Goal: Contribute content: Add original content to the website for others to see

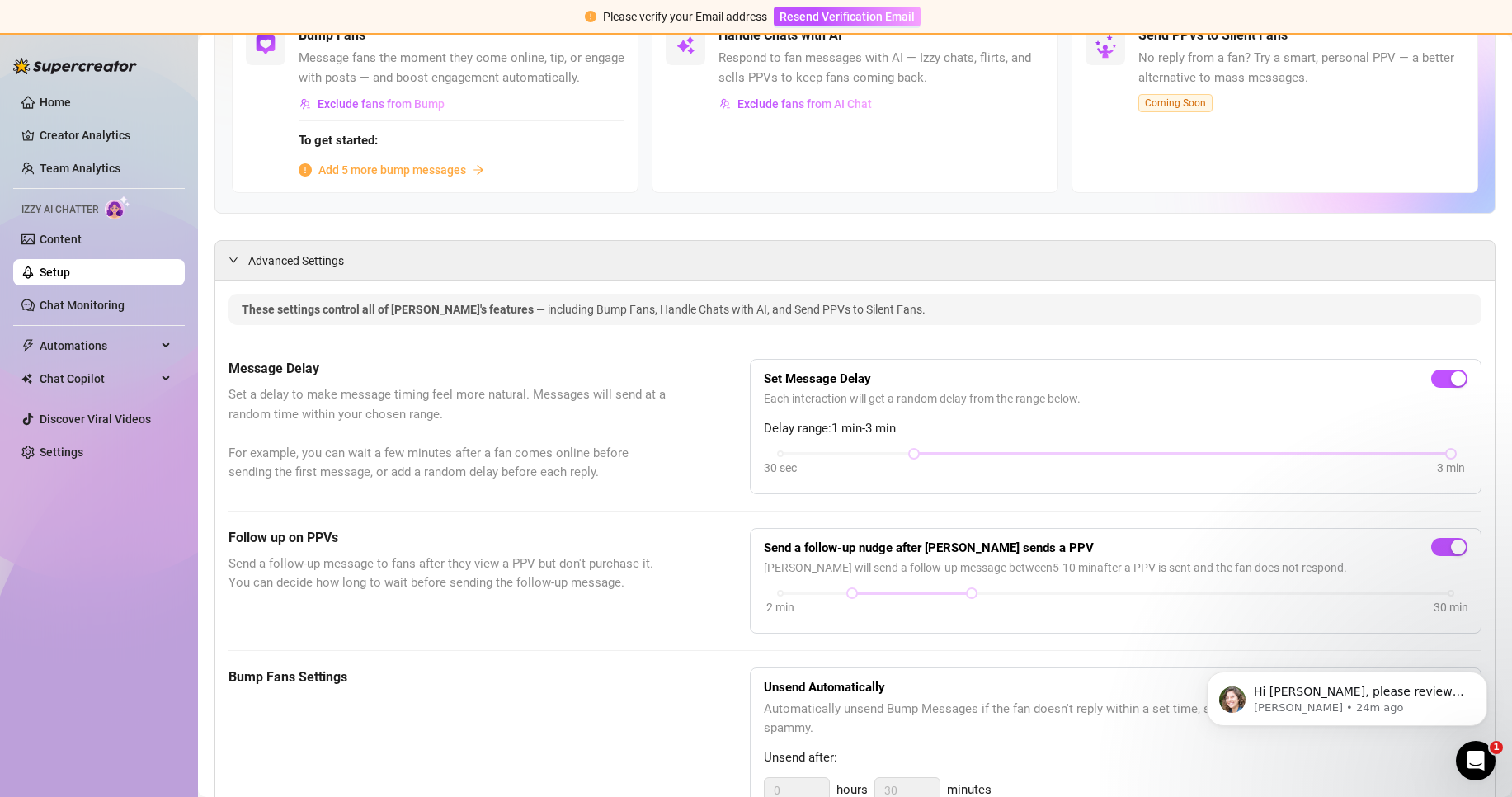
scroll to position [82, 0]
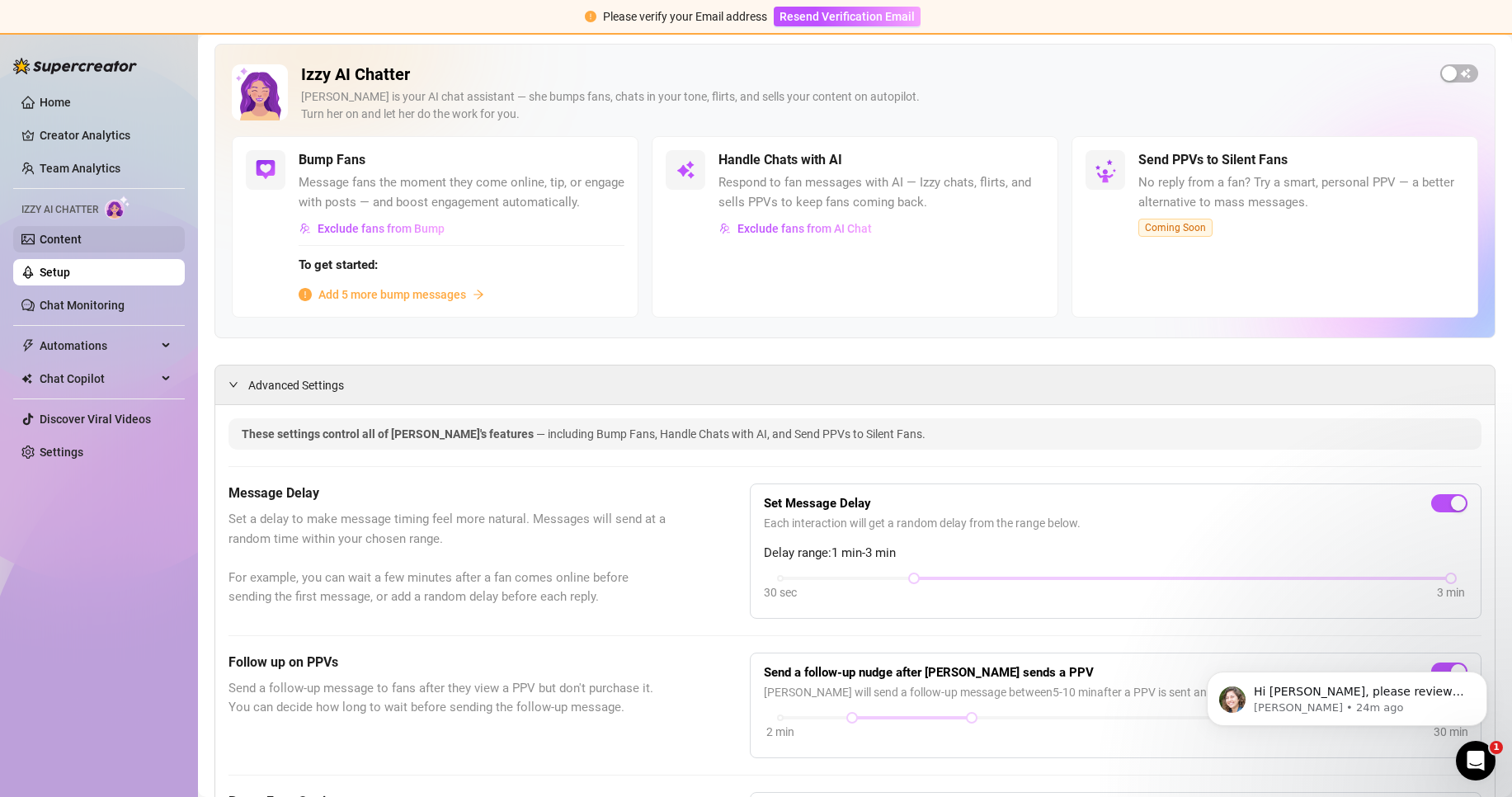
click at [81, 245] on link "Content" at bounding box center [61, 239] width 42 height 14
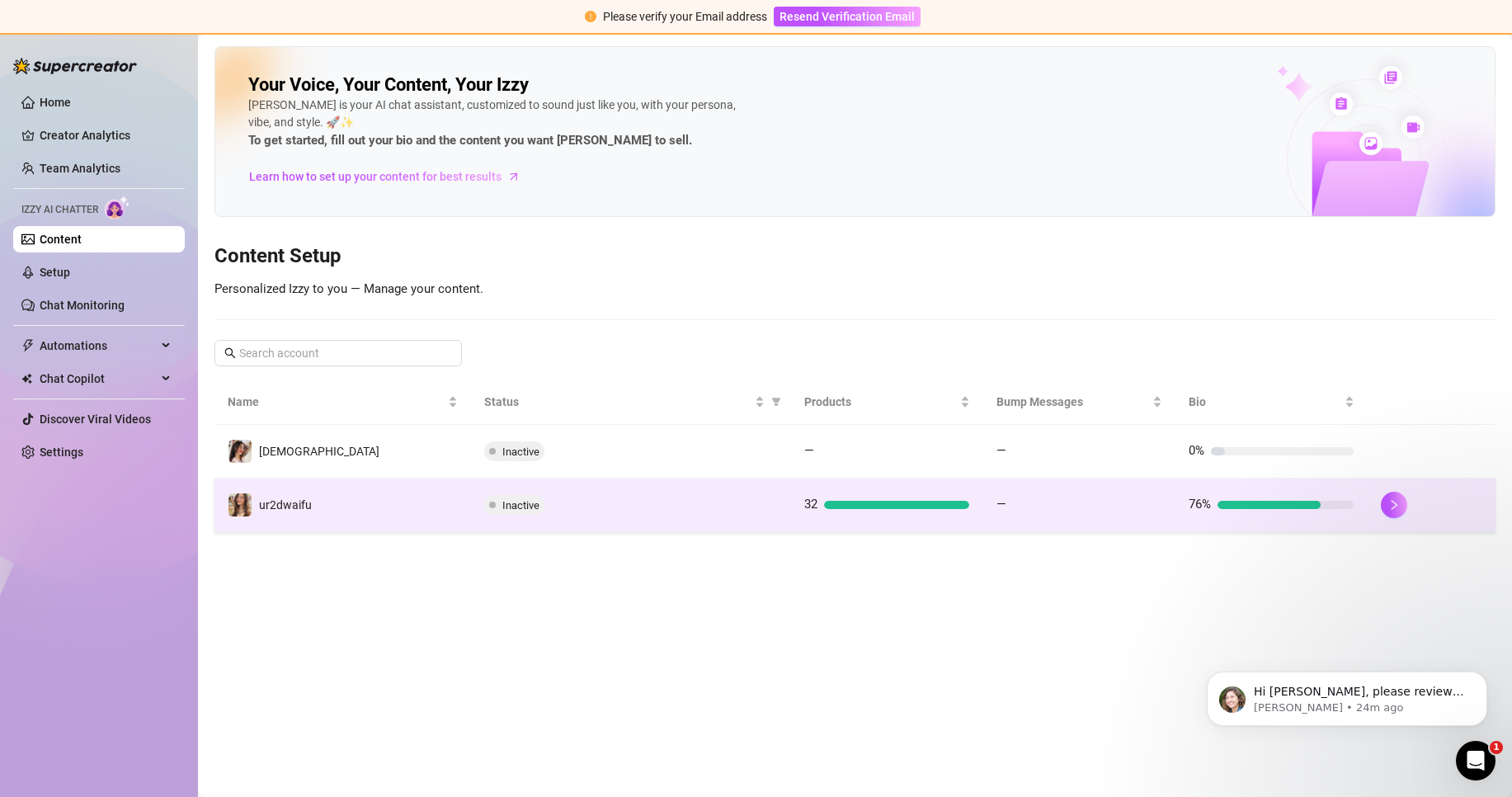
click at [566, 495] on div "Inactive" at bounding box center [631, 505] width 294 height 20
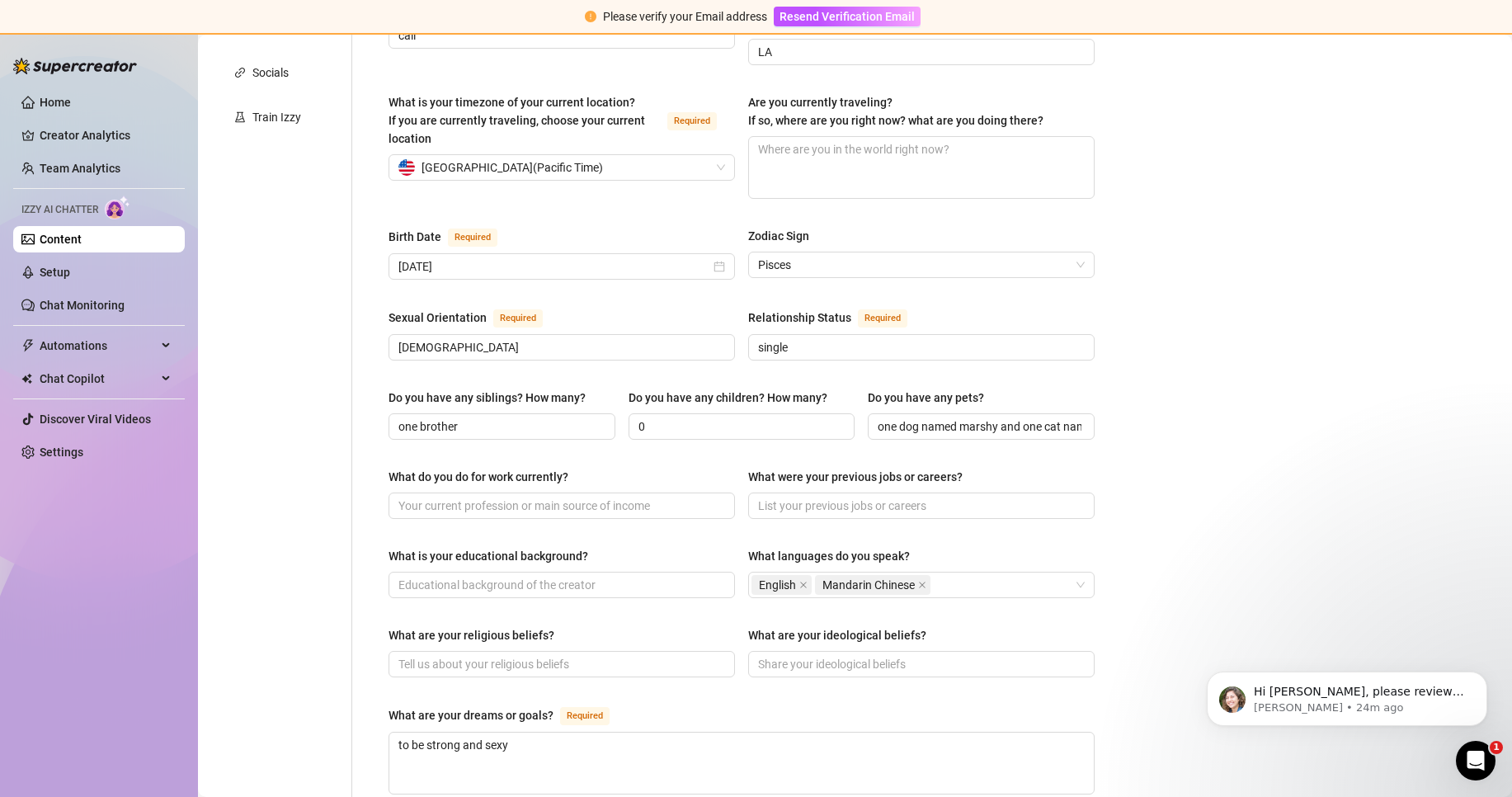
scroll to position [577, 0]
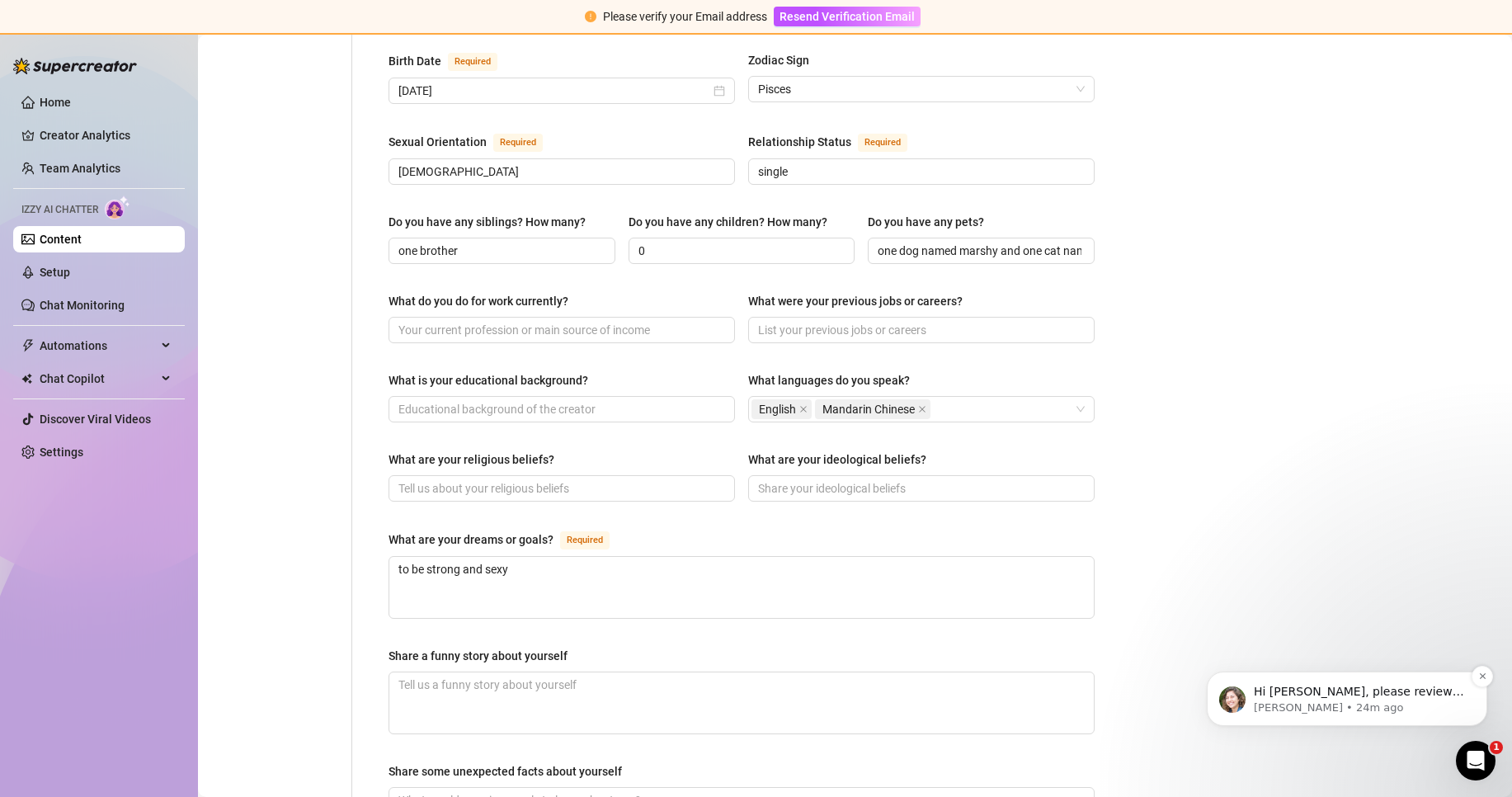
click at [1338, 679] on div "Hi Ellie, please review steps 1–6 above, as the bio and product descriptions ar…" at bounding box center [1347, 698] width 281 height 54
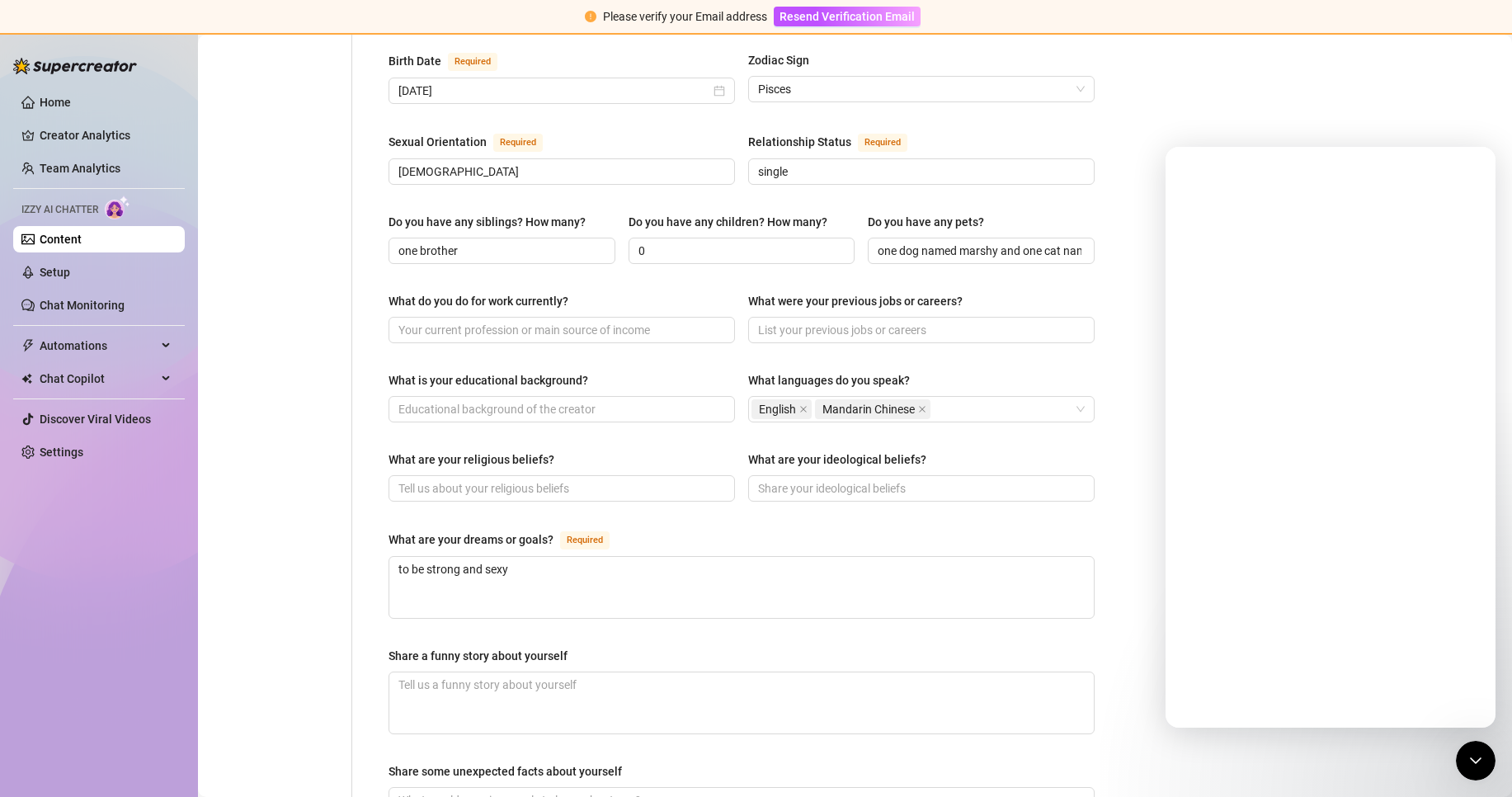
scroll to position [0, 0]
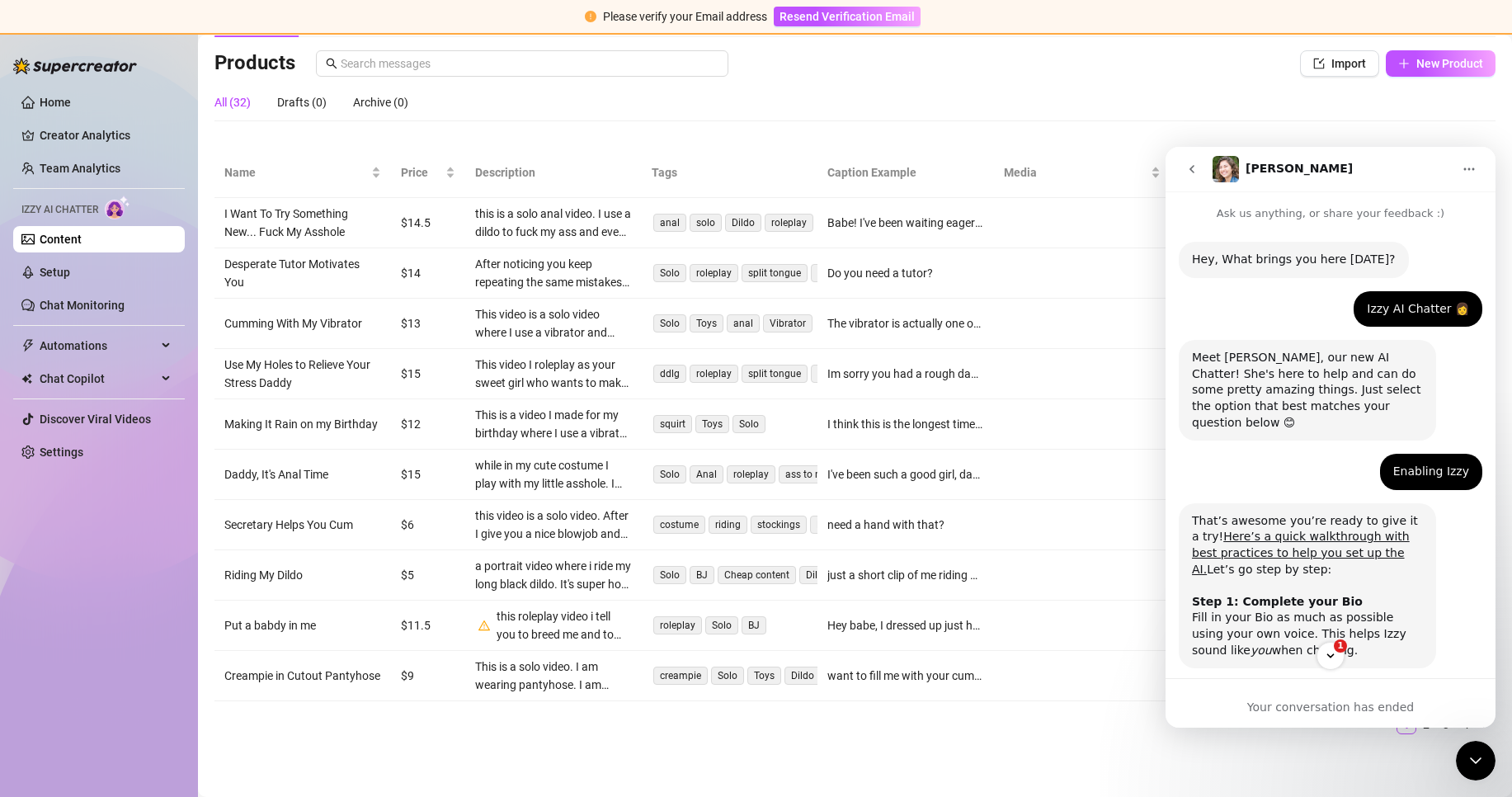
click at [565, 241] on div "this is a solo anal video. I use a dildo to fuck my ass and even ride it for aw…" at bounding box center [553, 223] width 157 height 36
click at [1191, 173] on icon "go back" at bounding box center [1192, 169] width 14 height 14
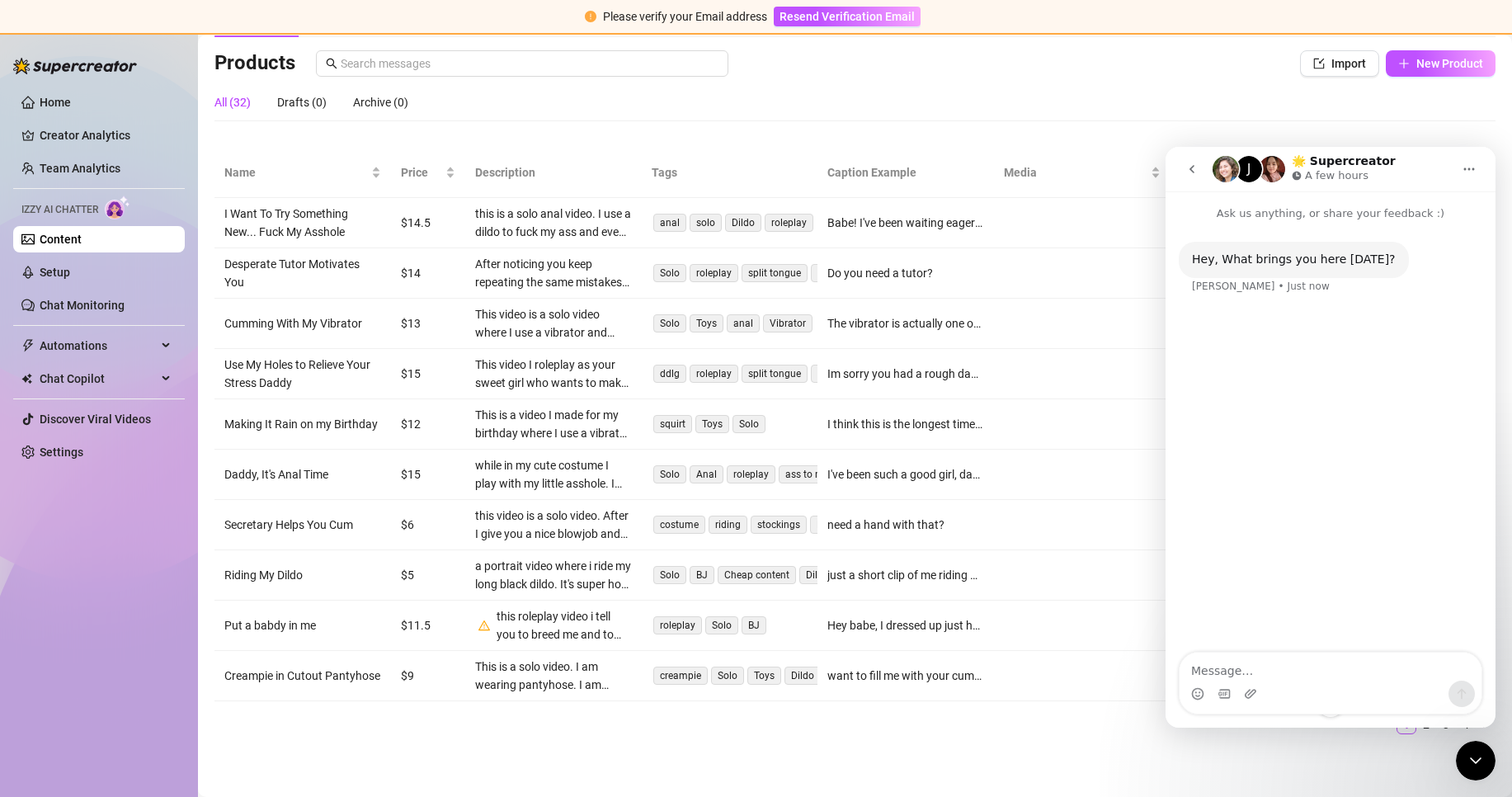
click at [1196, 165] on icon "go back" at bounding box center [1192, 169] width 14 height 14
click at [1482, 770] on icon "Close Intercom Messenger" at bounding box center [1476, 761] width 20 height 20
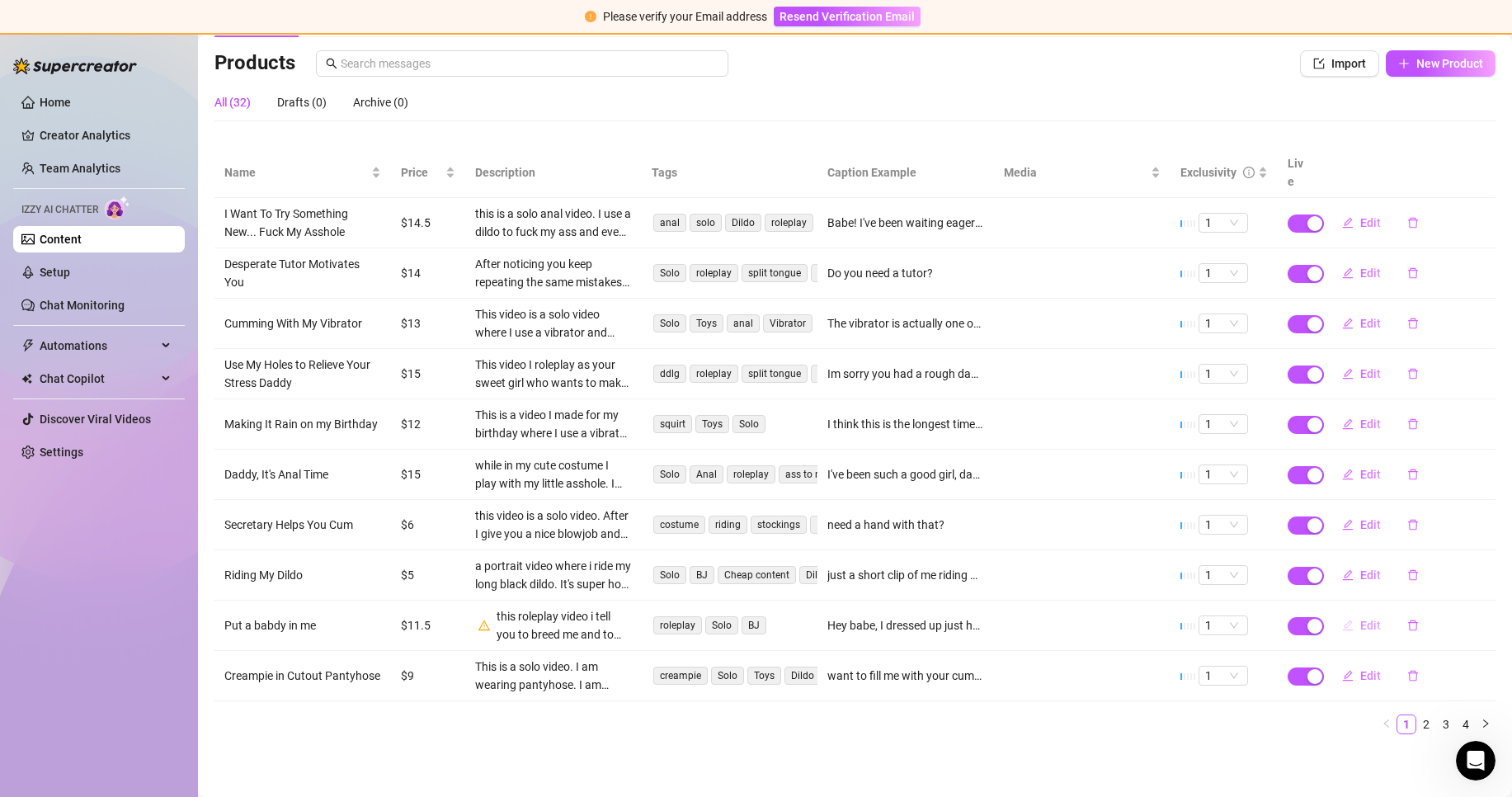
drag, startPoint x: 1360, startPoint y: 626, endPoint x: 14, endPoint y: 13, distance: 1479.0
click at [1360, 626] on span "Edit" at bounding box center [1370, 625] width 21 height 14
type textarea "Hey babe, I dressed up just how you like for this special occasion. I want you …"
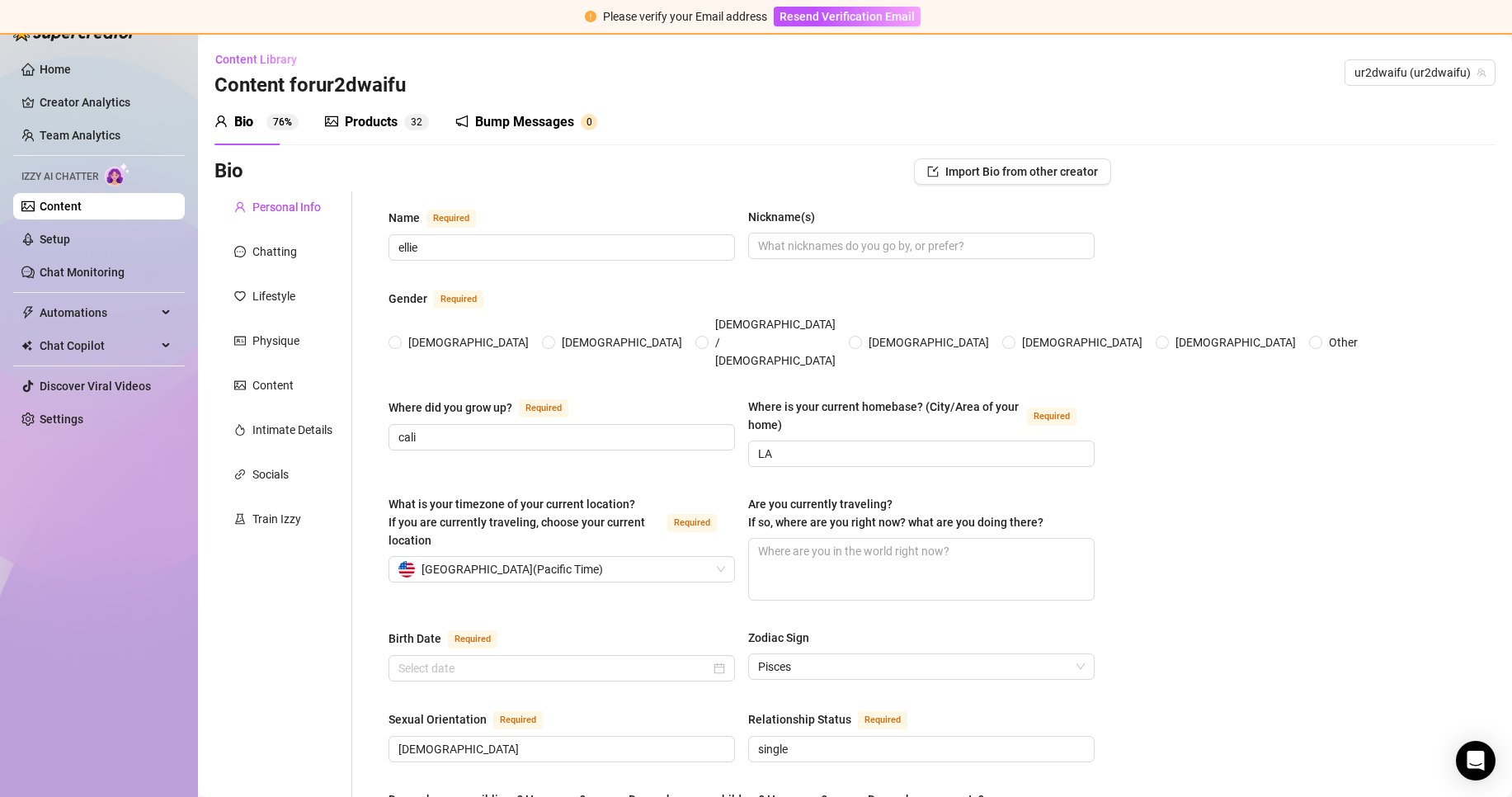
radio input "true"
type input "[DATE]"
click at [350, 126] on div "Products" at bounding box center [371, 122] width 52 height 20
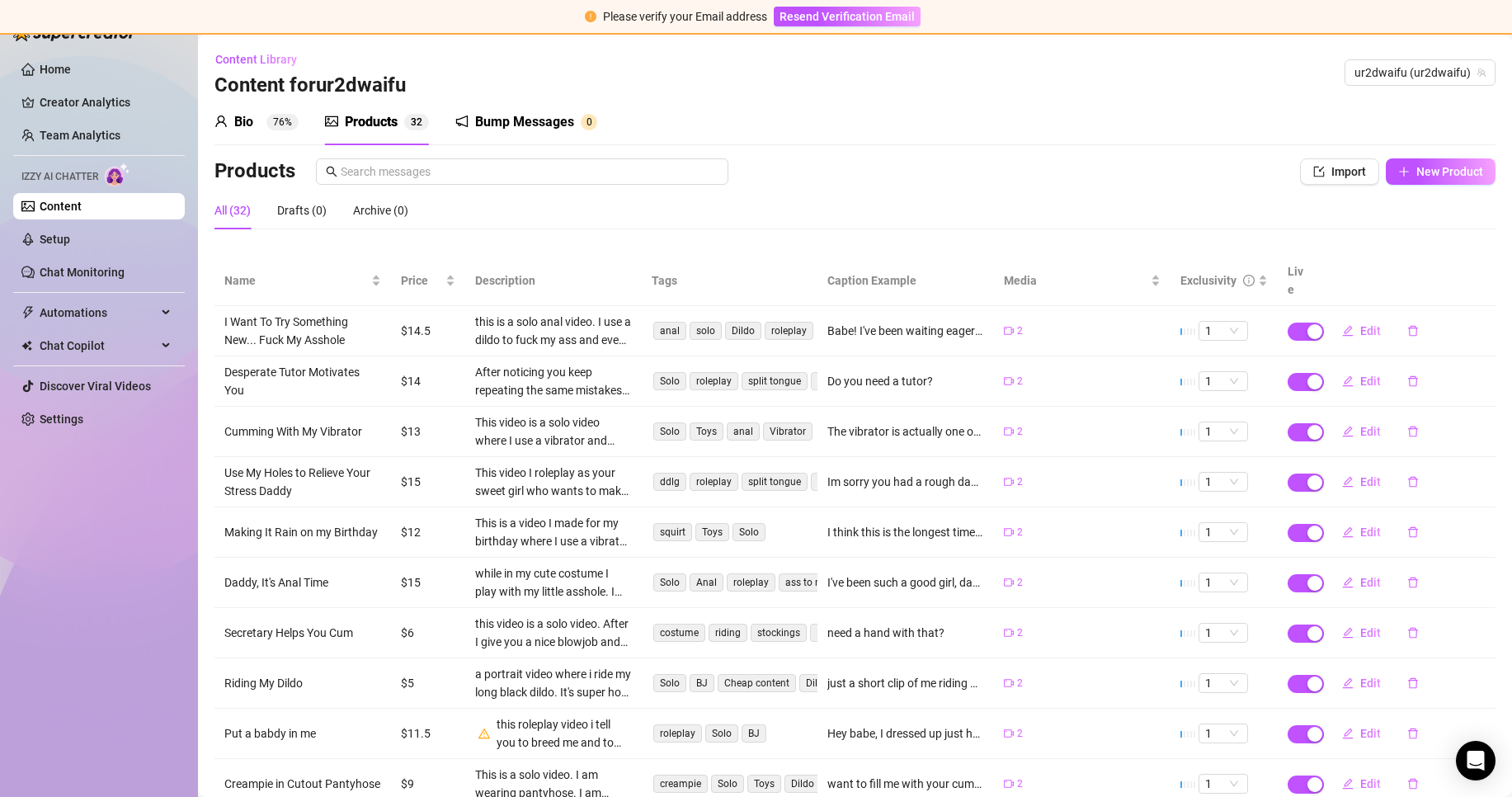
scroll to position [90, 0]
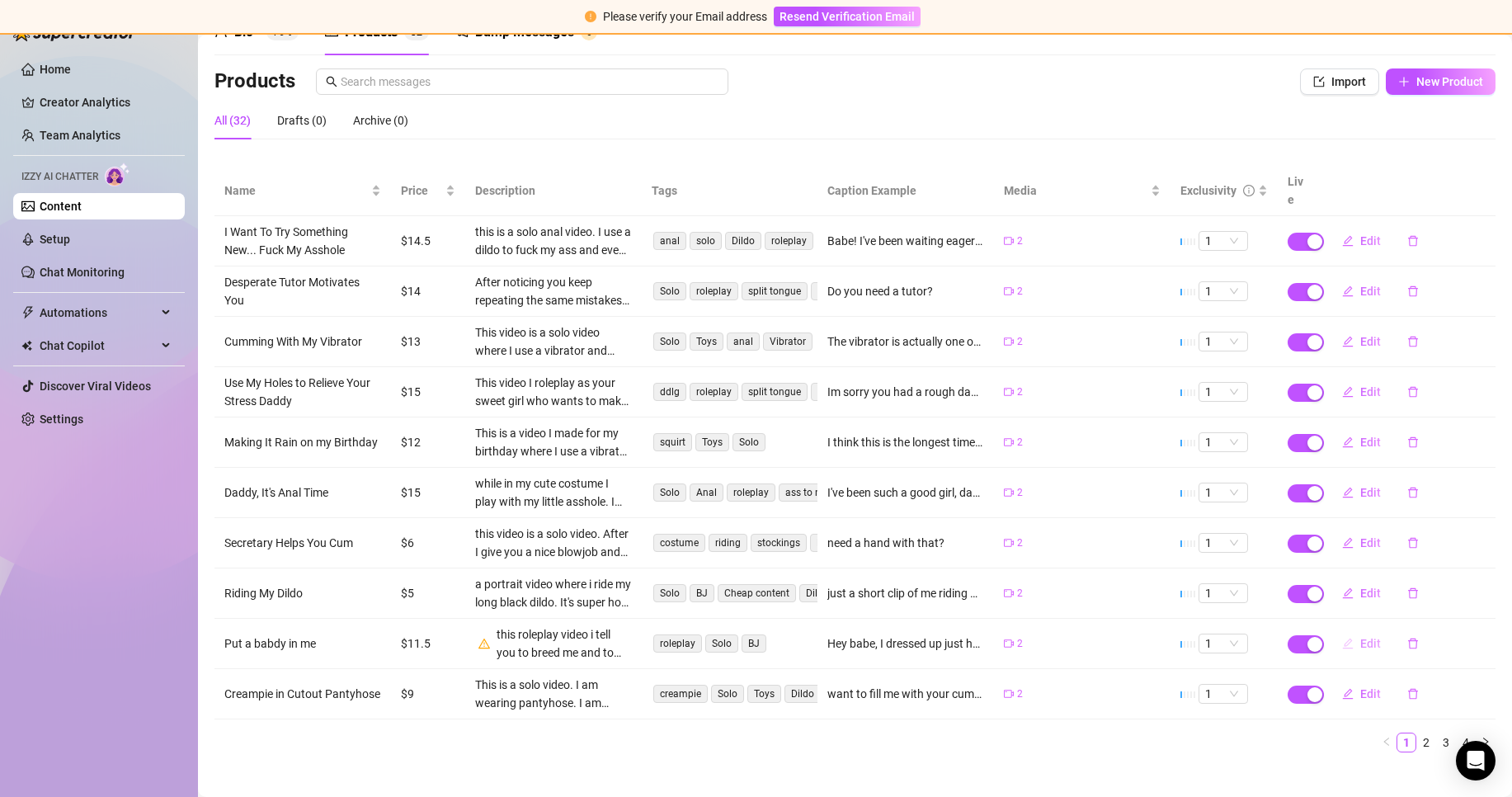
click at [1365, 637] on span "Edit" at bounding box center [1370, 643] width 21 height 14
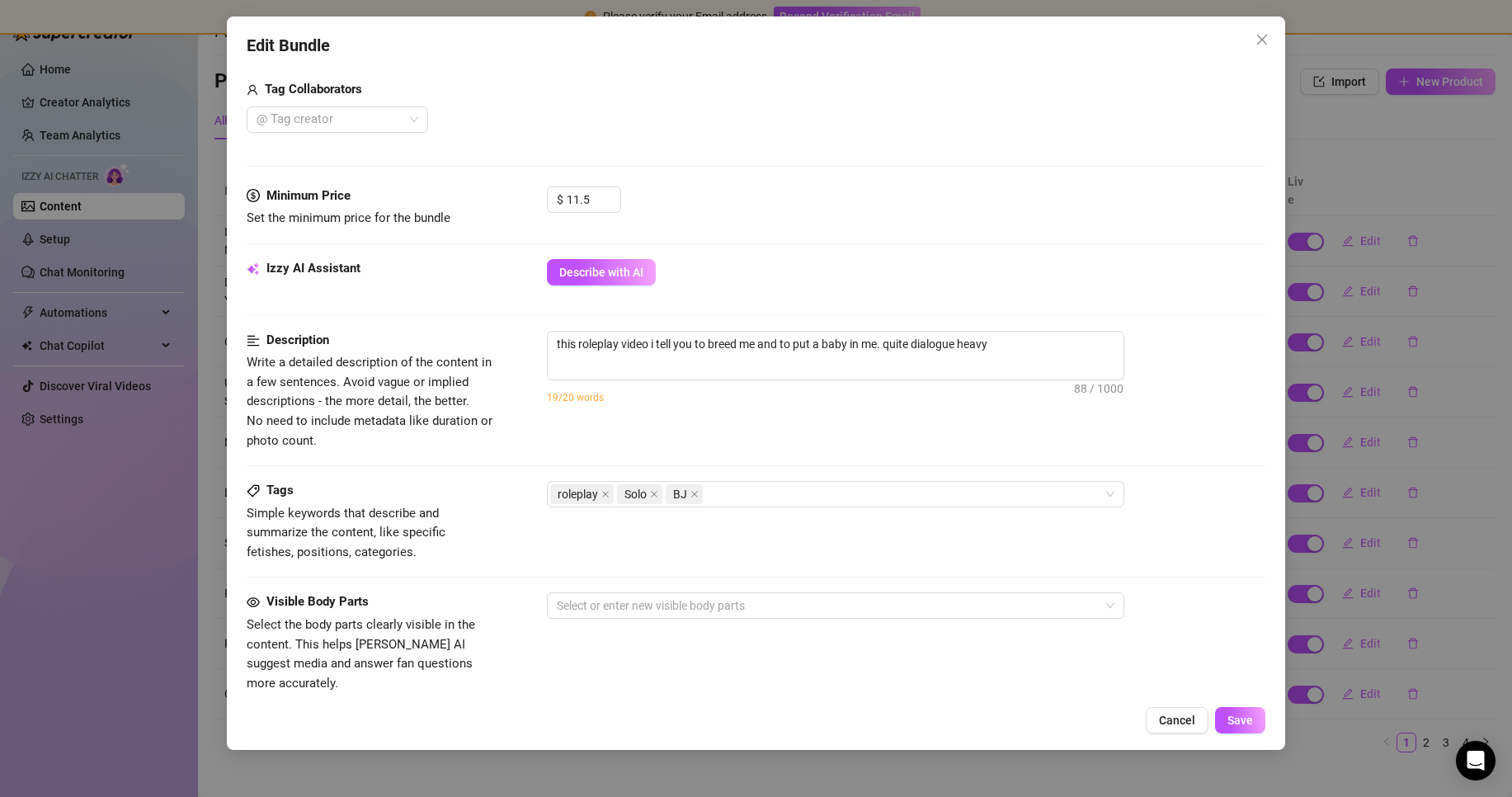
scroll to position [495, 0]
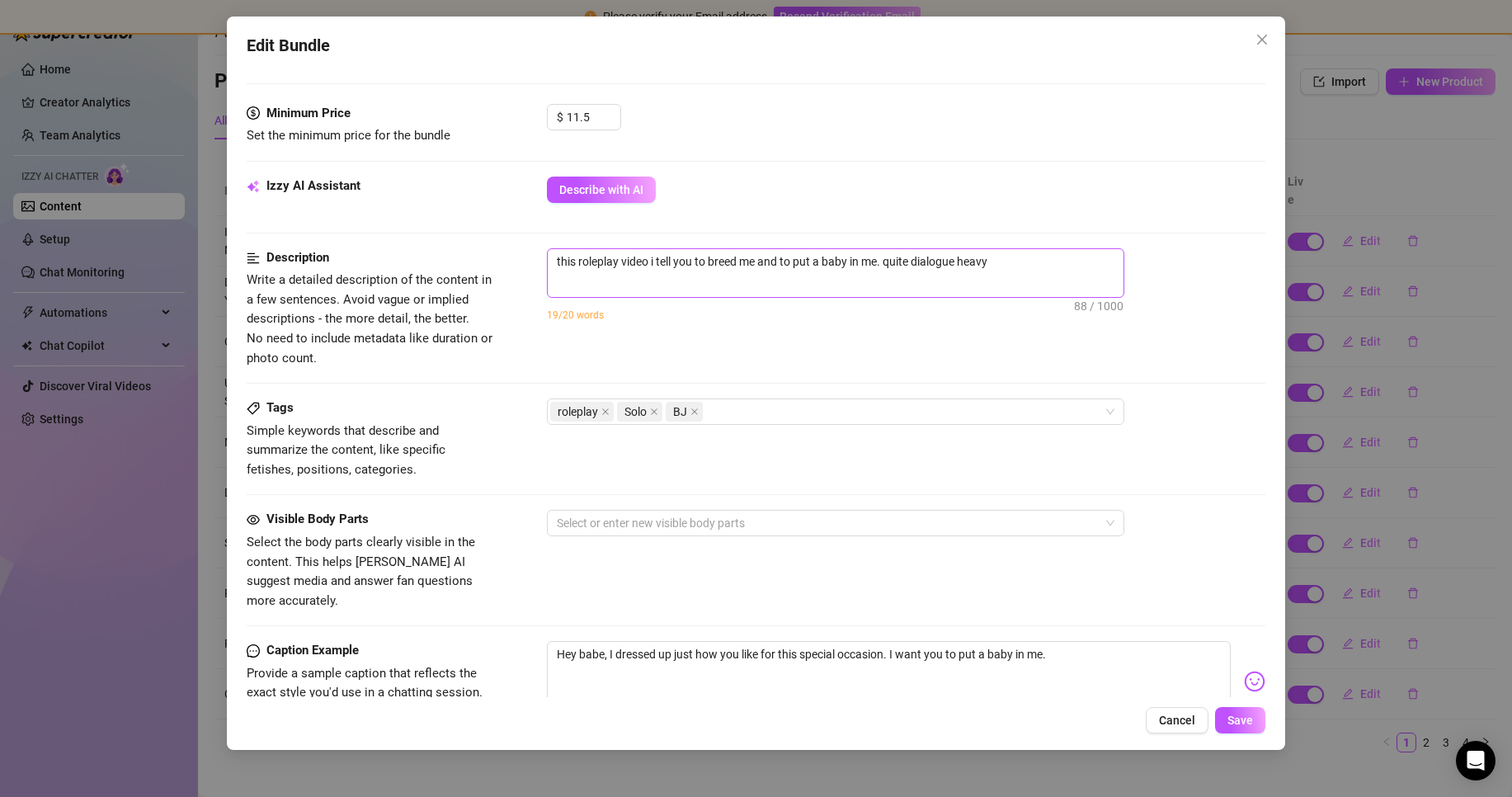
click at [1041, 276] on span "this roleplay video i tell you to breed me and to put a baby in me. quite dialo…" at bounding box center [835, 272] width 577 height 50
click at [1016, 255] on textarea "this roleplay video i tell you to breed me and to put a baby in me. quite dialo…" at bounding box center [835, 261] width 575 height 24
click at [648, 254] on textarea "this roleplay video i tell you to breed me and to put a baby in me. quite dialo…" at bounding box center [835, 261] width 575 height 24
type textarea "this roleplay video i tell you to breed me and to put a baby in me. quite dialo…"
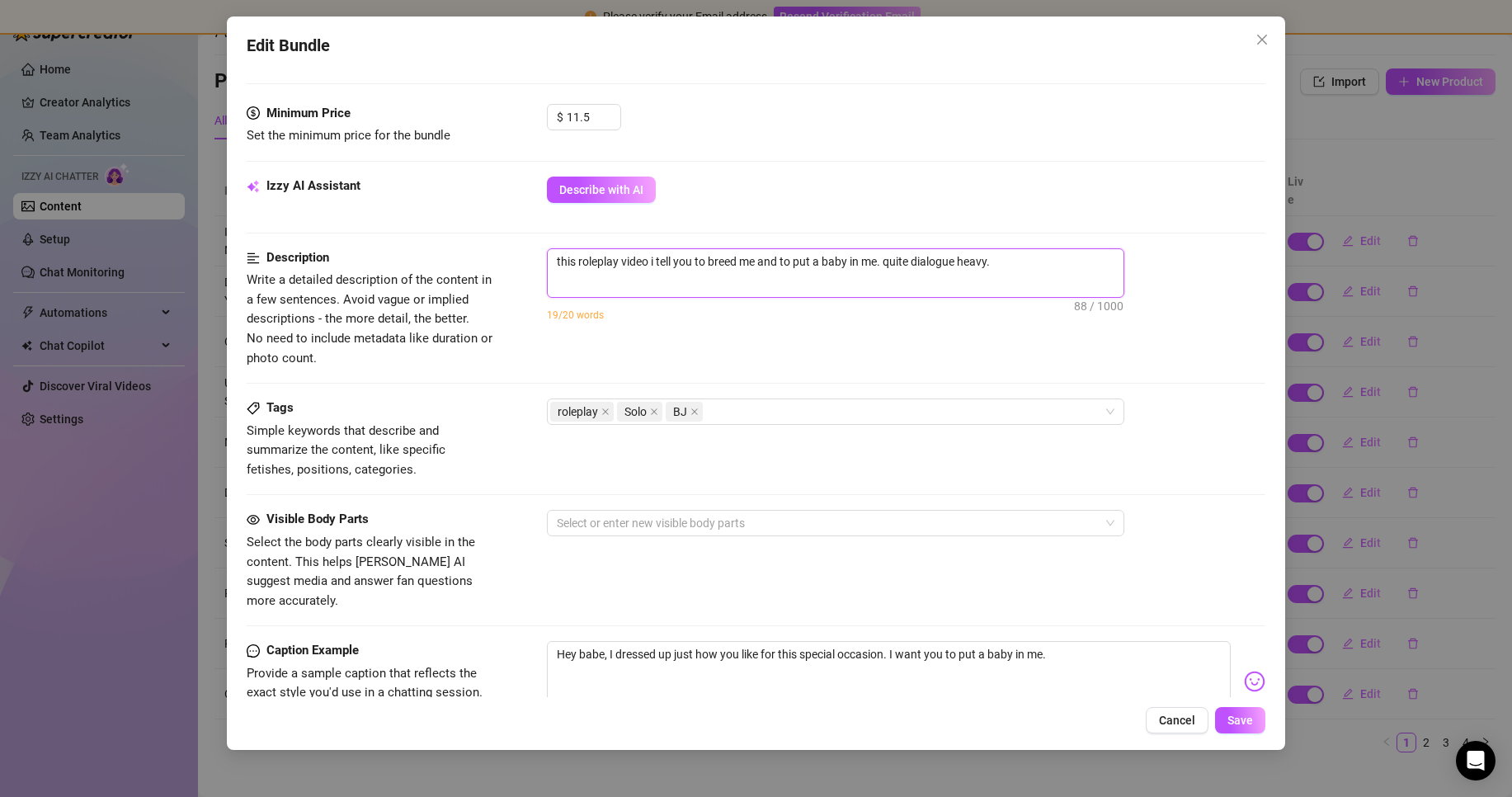
type textarea "this roleplay video i tell you to breed me and to put a baby in me. quite dialo…"
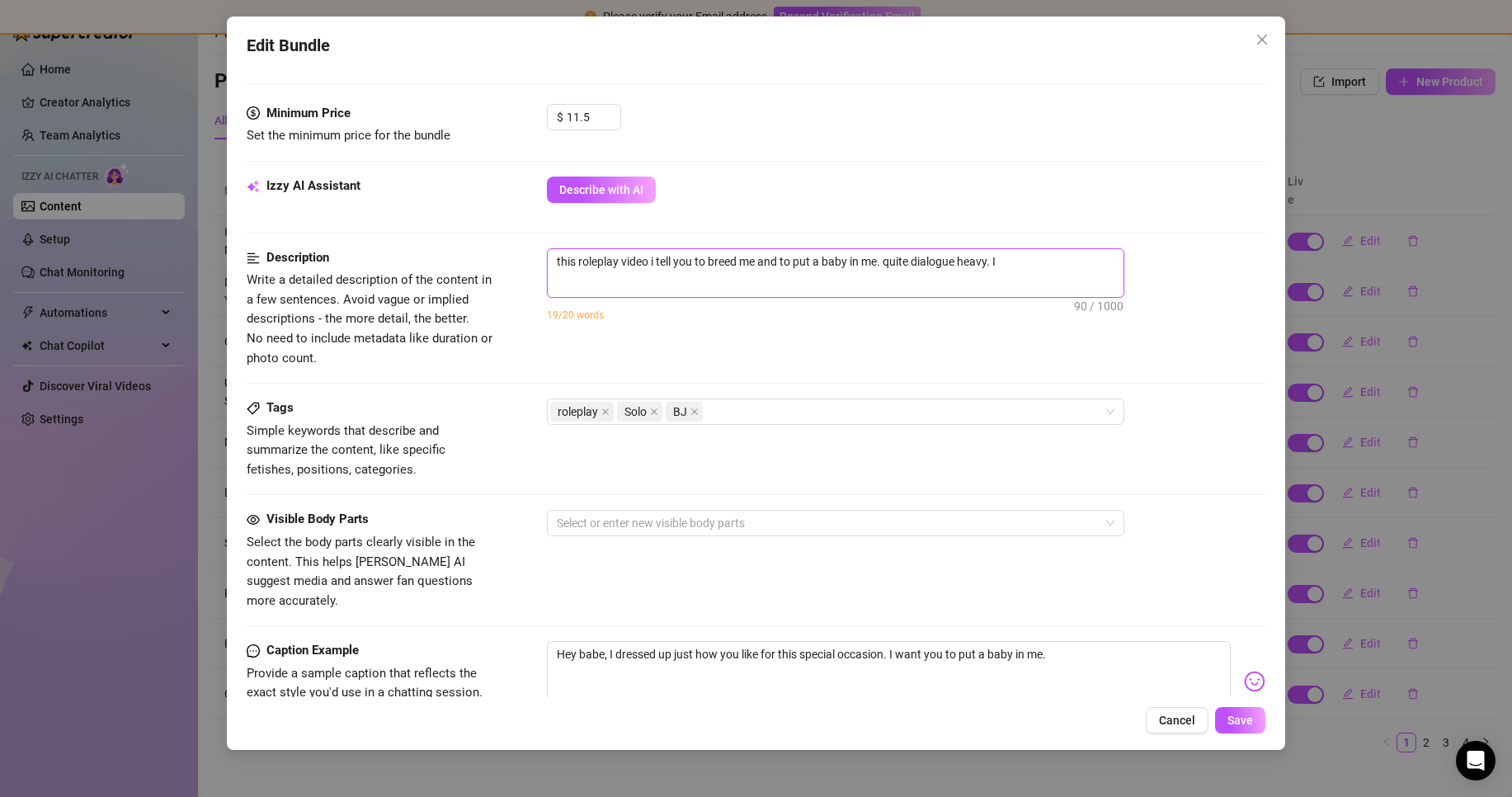
type textarea "this roleplay video i tell you to breed me and to put a baby in me. quite dialo…"
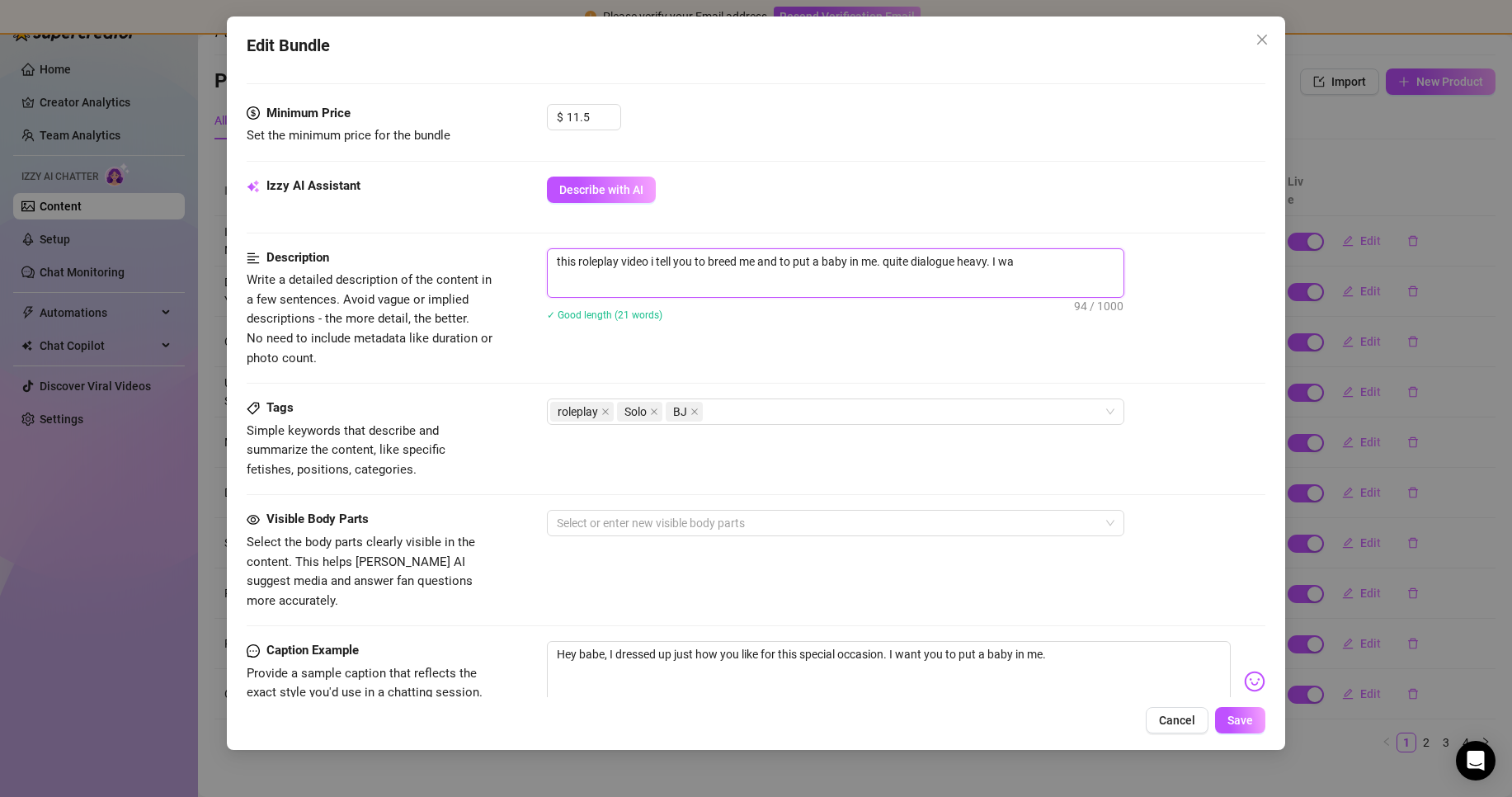
type textarea "this roleplay video i tell you to breed me and to put a baby in me. quite dialo…"
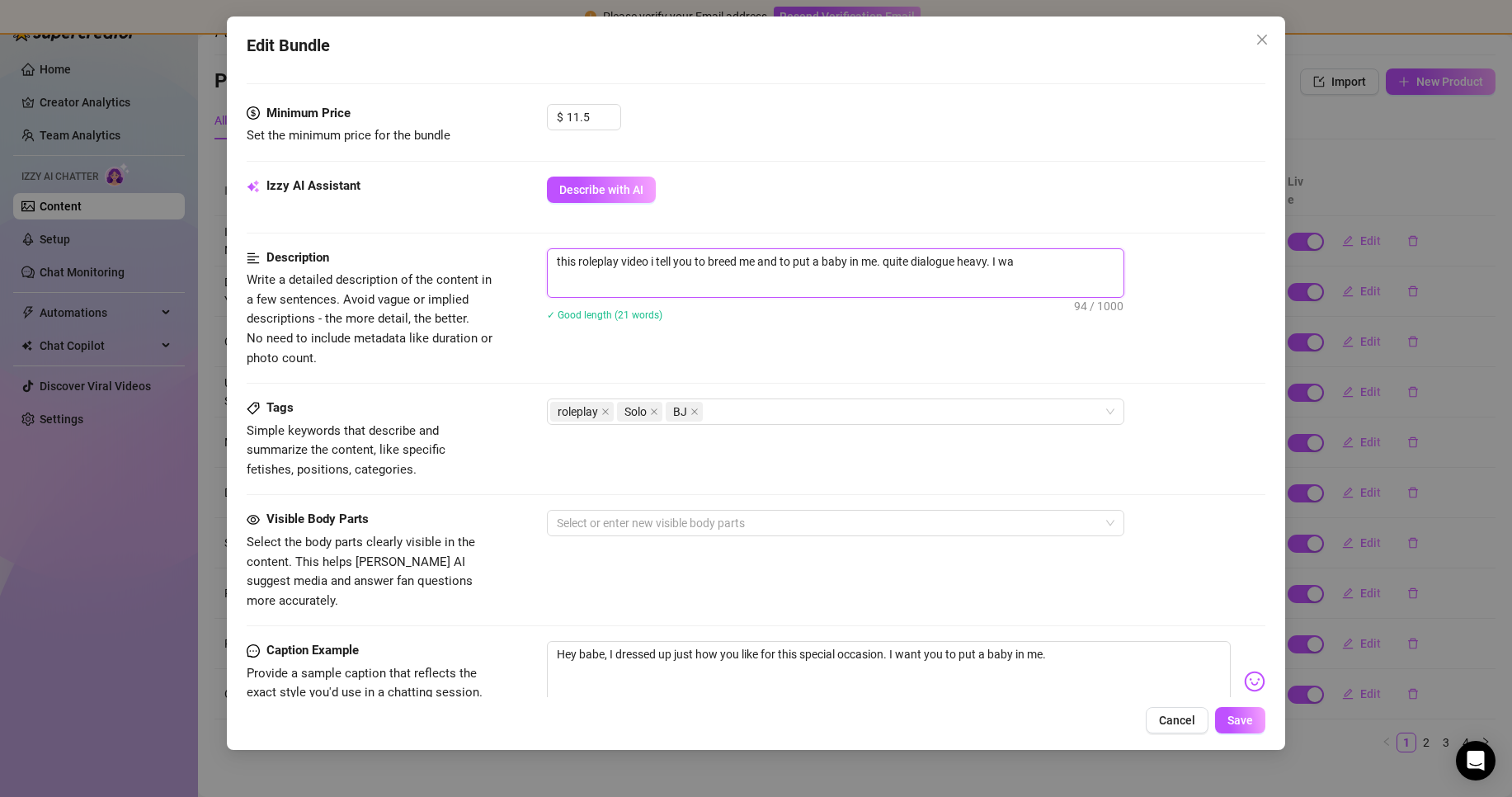
type textarea "this roleplay video i tell you to breed me and to put a baby in me. quite dialo…"
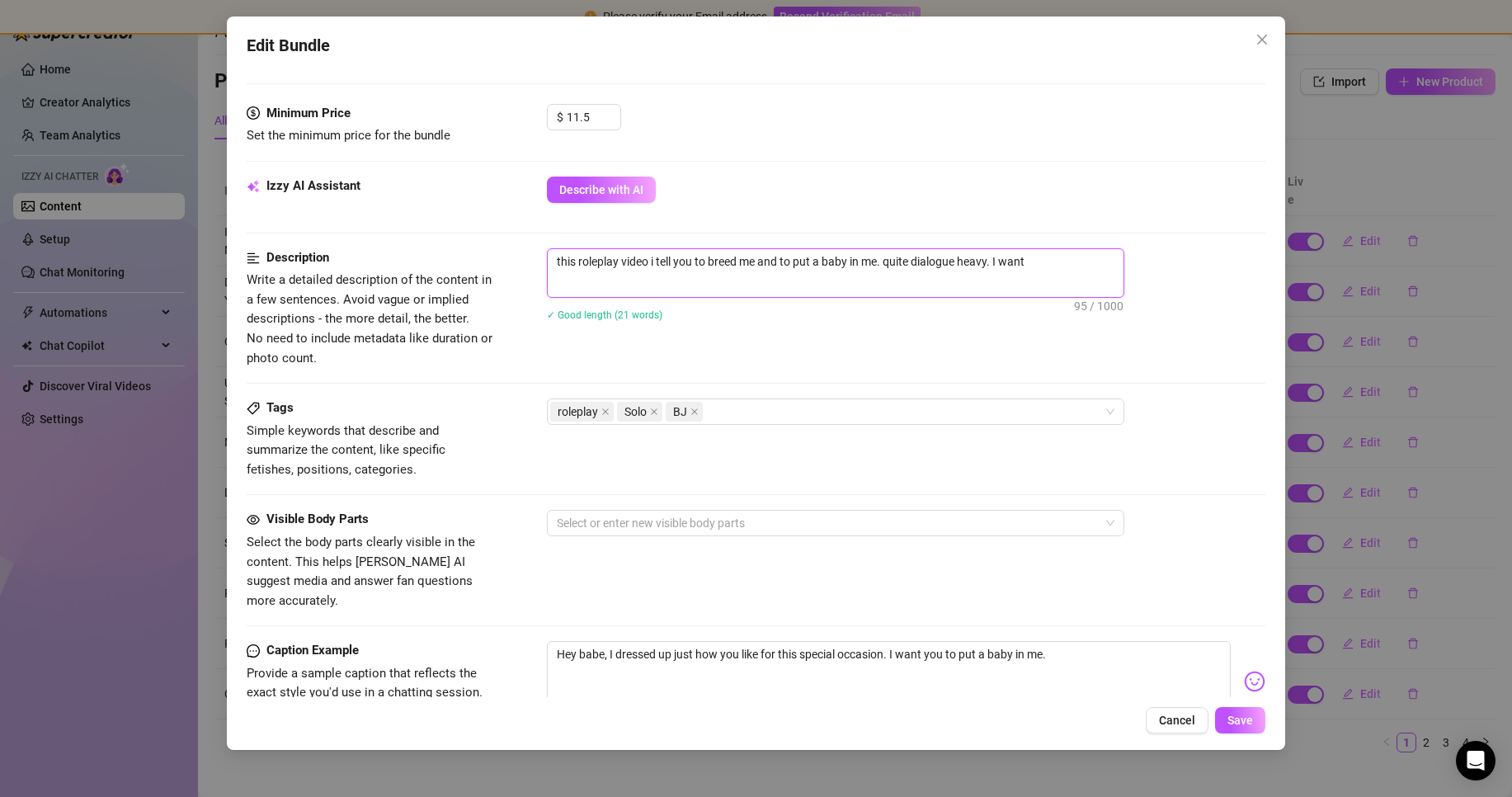
type textarea "this roleplay video i tell you to breed me and to put a baby in me. quite dialo…"
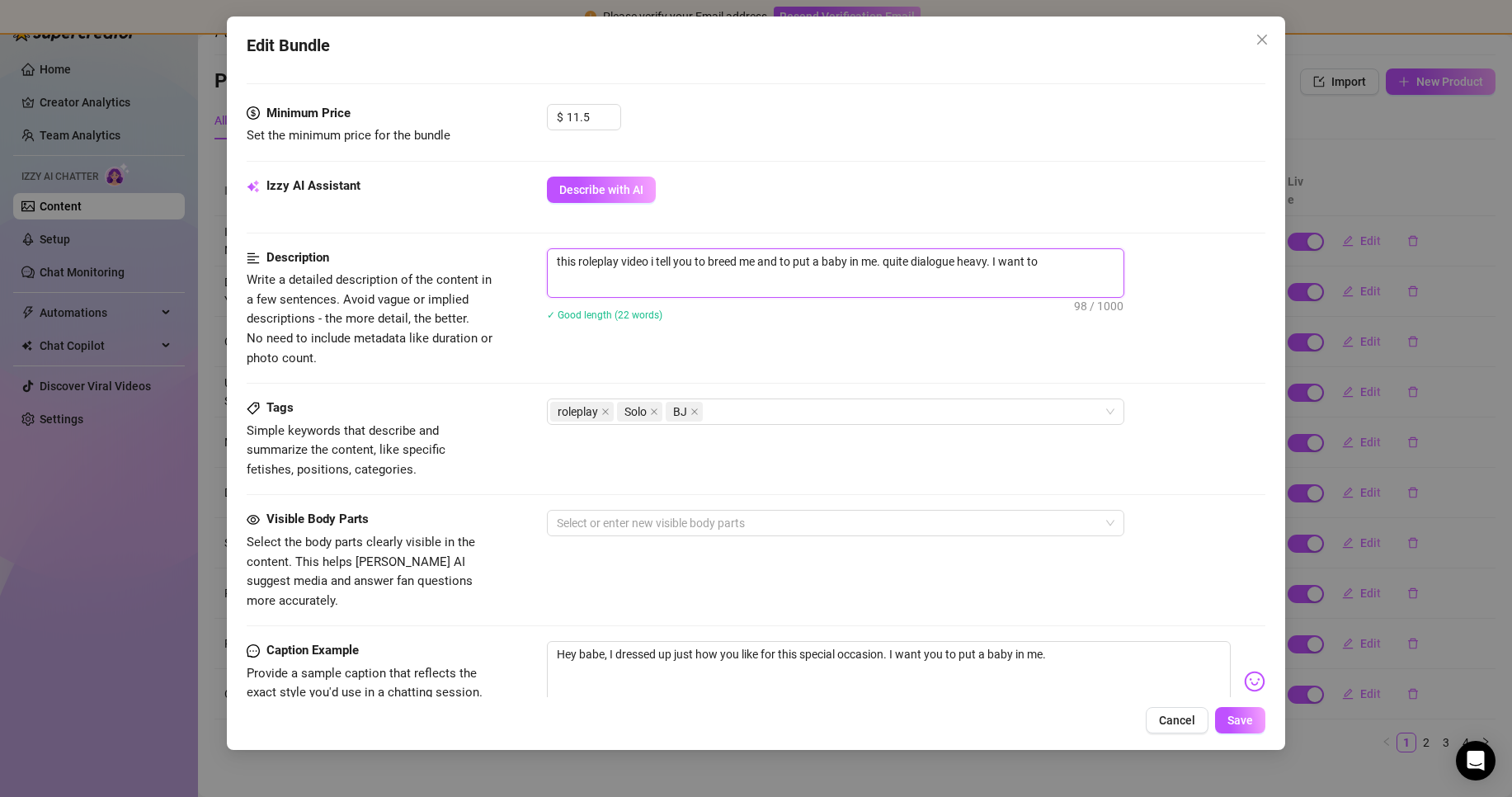
type textarea "this roleplay video i tell you to breed me and to put a baby in me. quite dialo…"
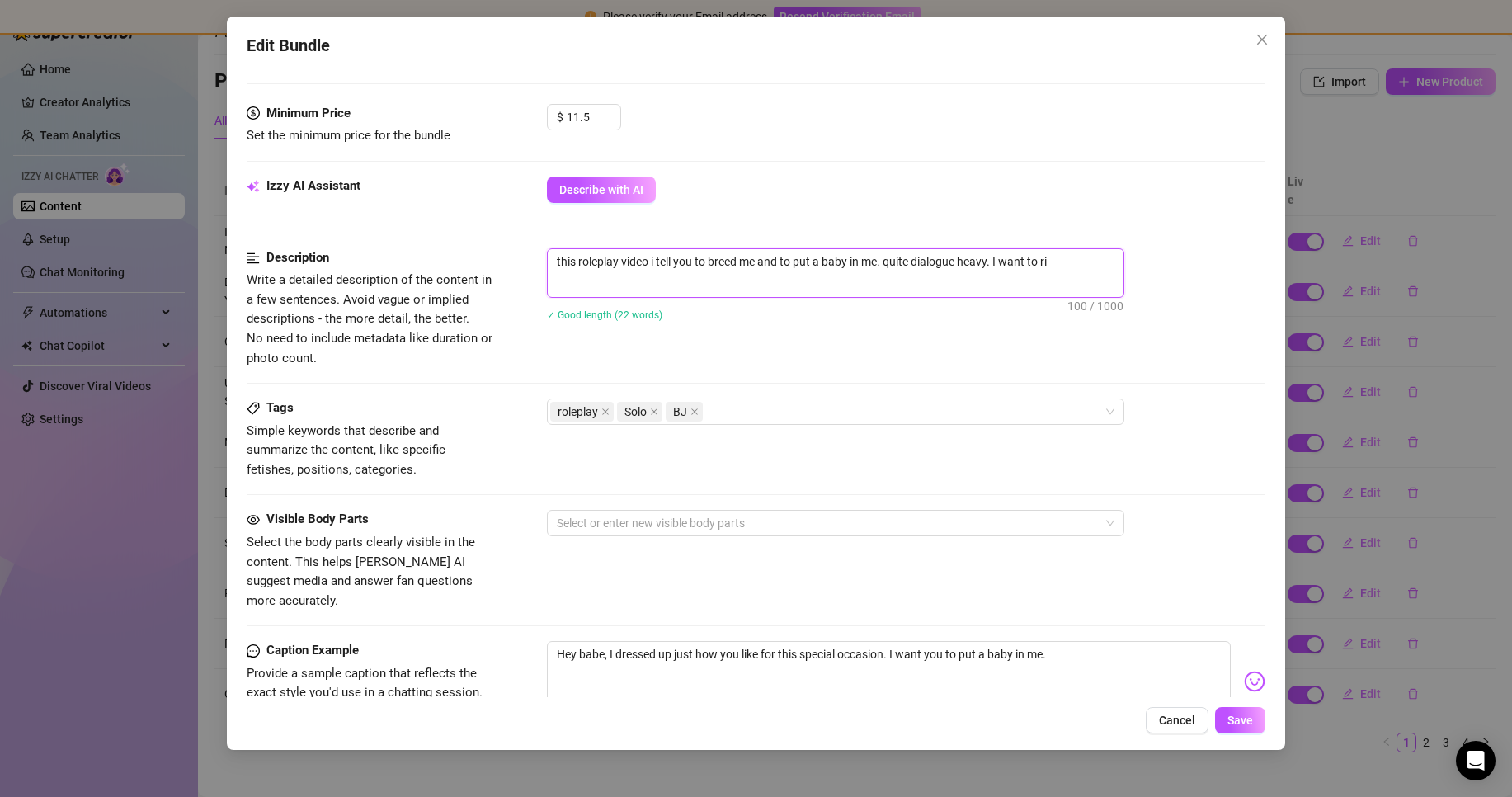
type textarea "this roleplay video i tell you to breed me and to put a baby in me. quite dialo…"
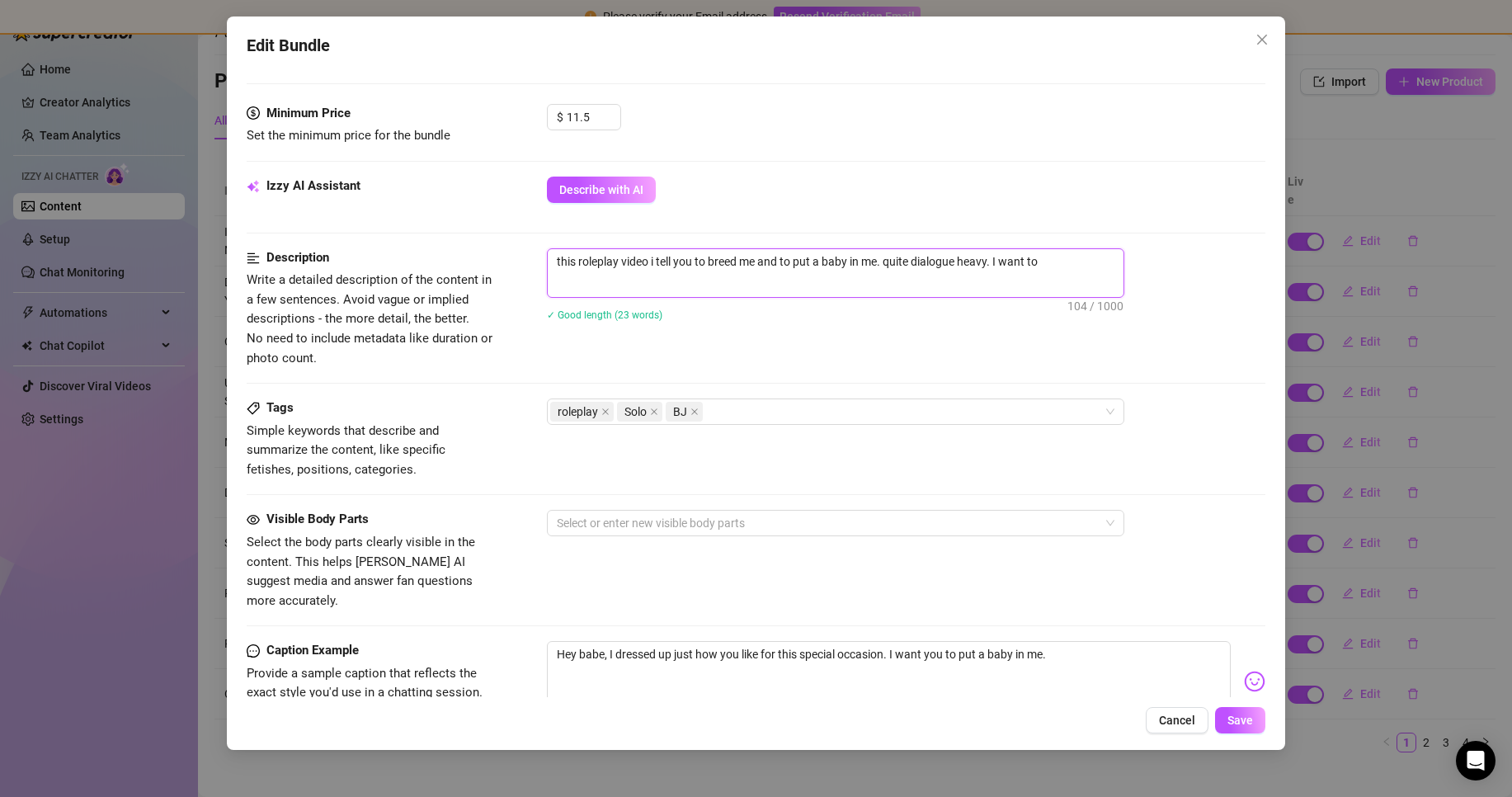
type textarea "this roleplay video i tell you to breed me and to put a baby in me. quite dialo…"
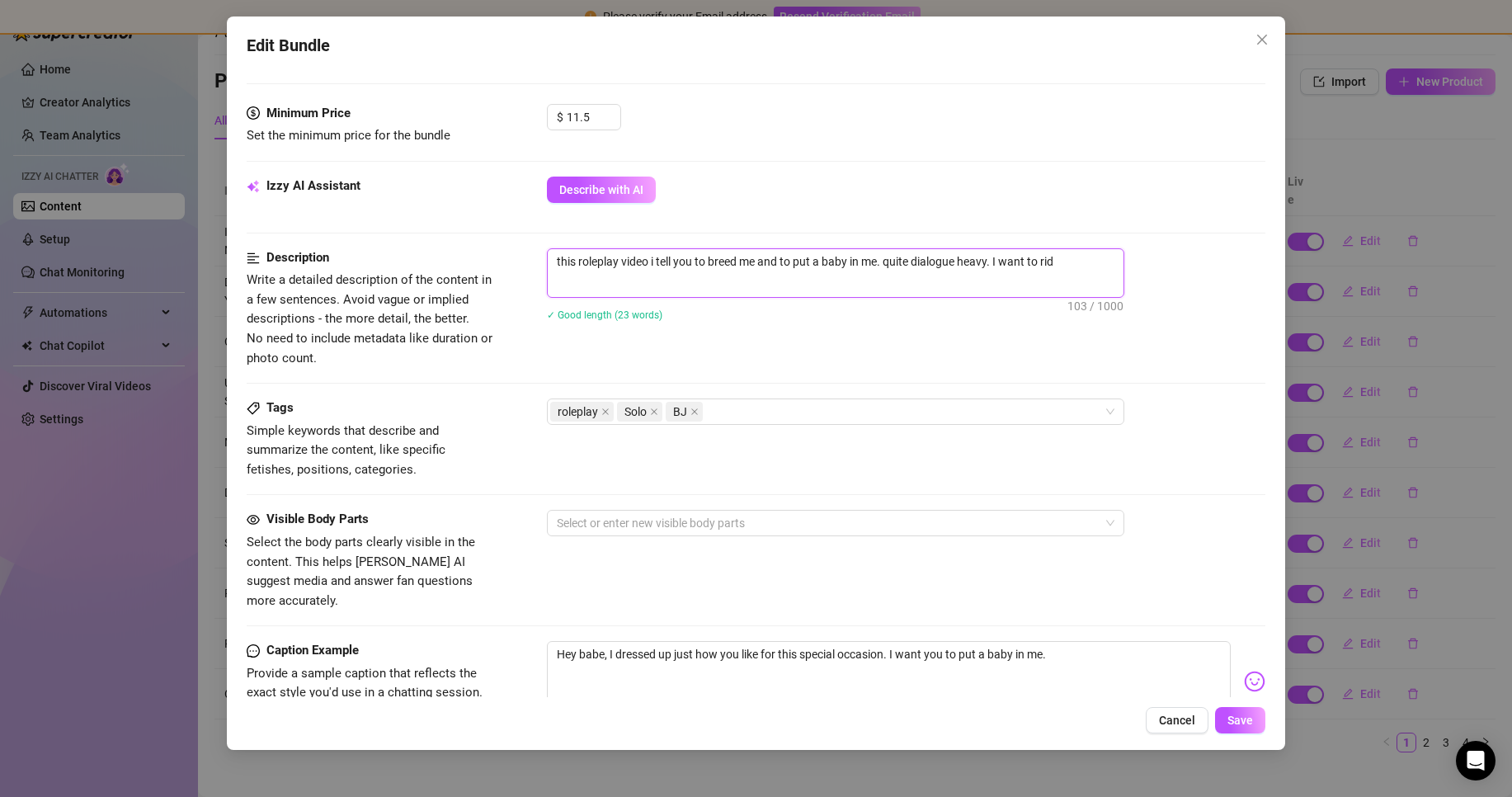
type textarea "this roleplay video i tell you to breed me and to put a baby in me. quite dialo…"
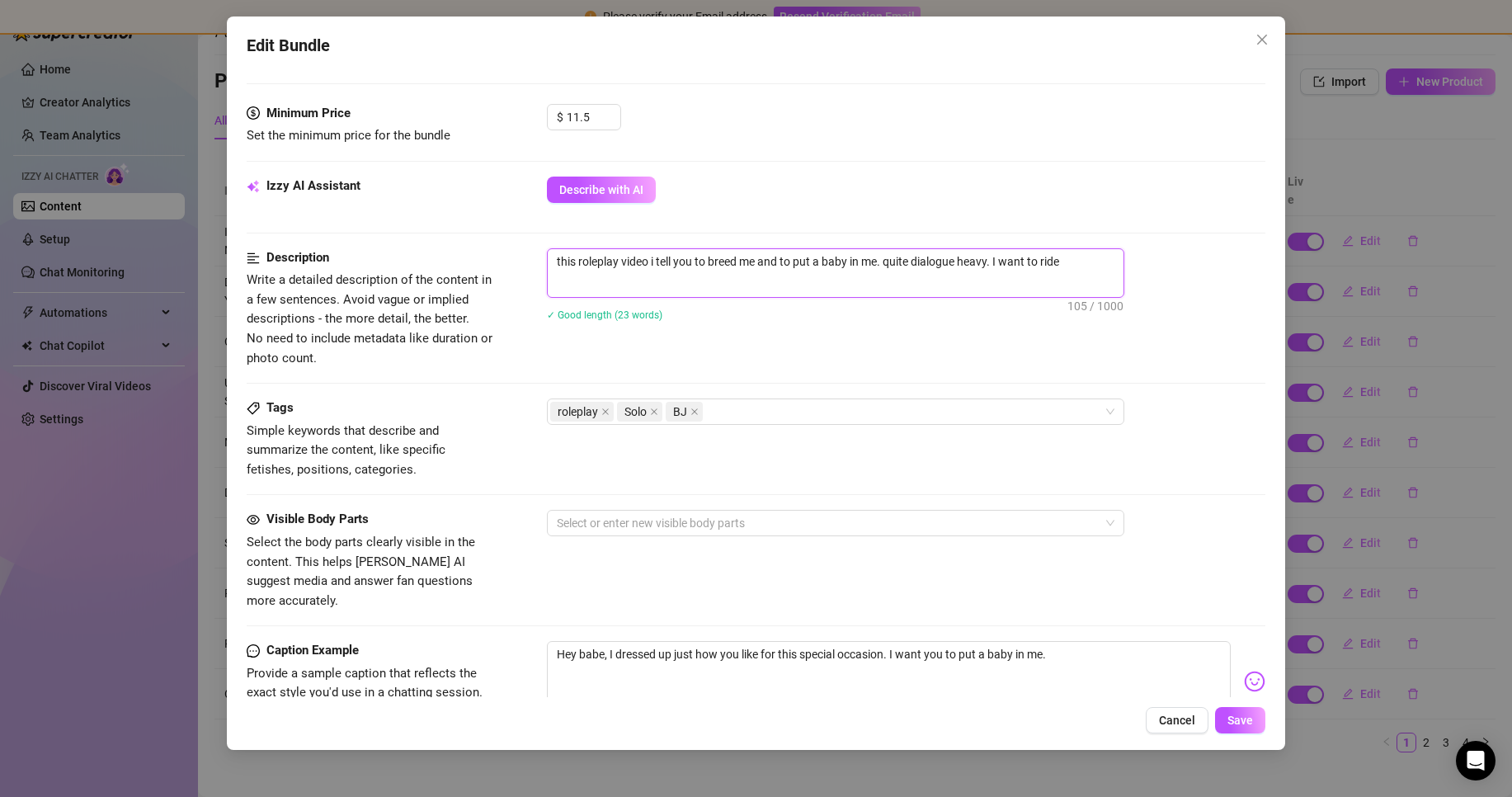
type textarea "this roleplay video i tell you to breed me and to put a baby in me. quite dialo…"
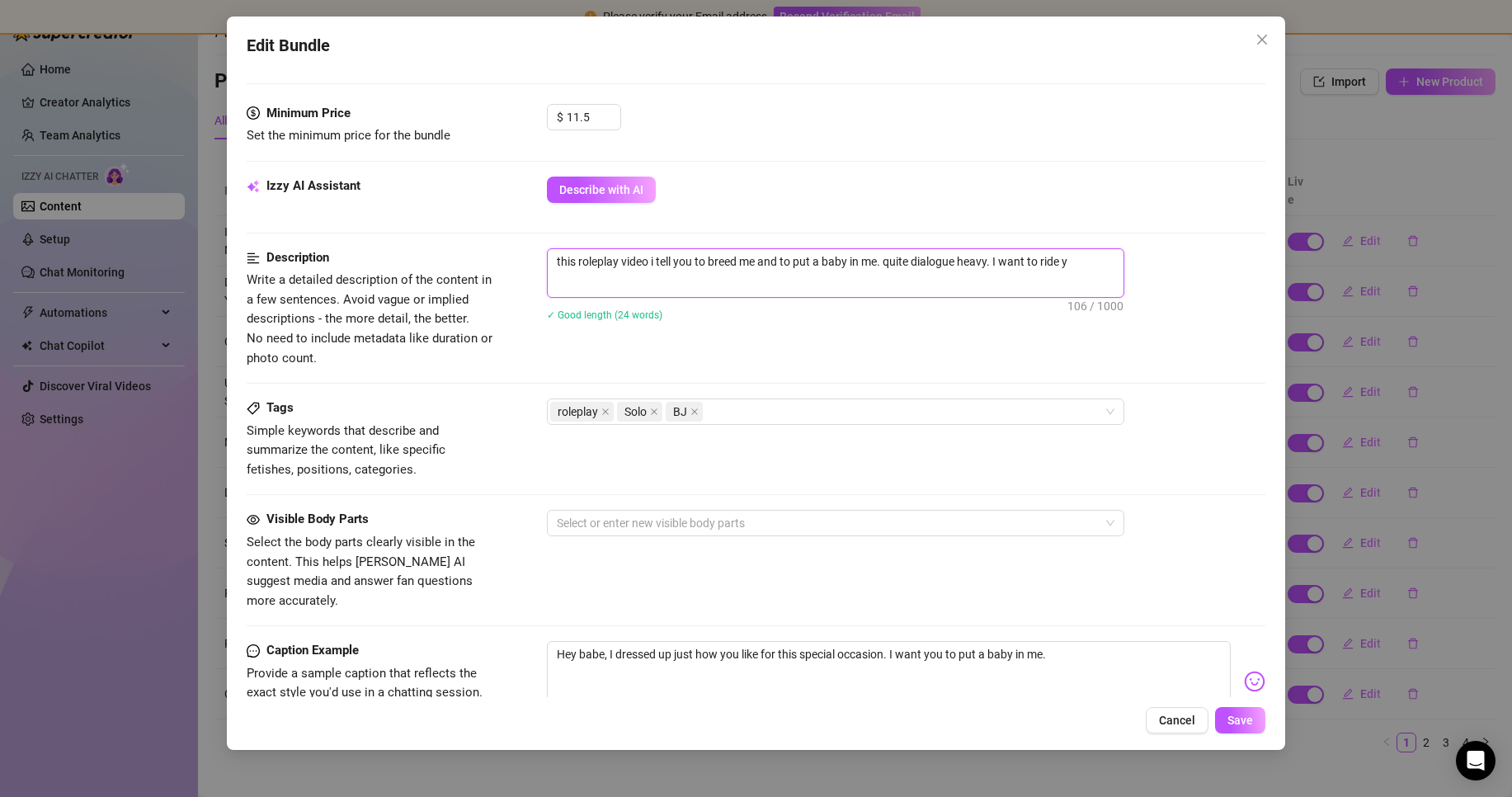
type textarea "this roleplay video i tell you to breed me and to put a baby in me. quite dialo…"
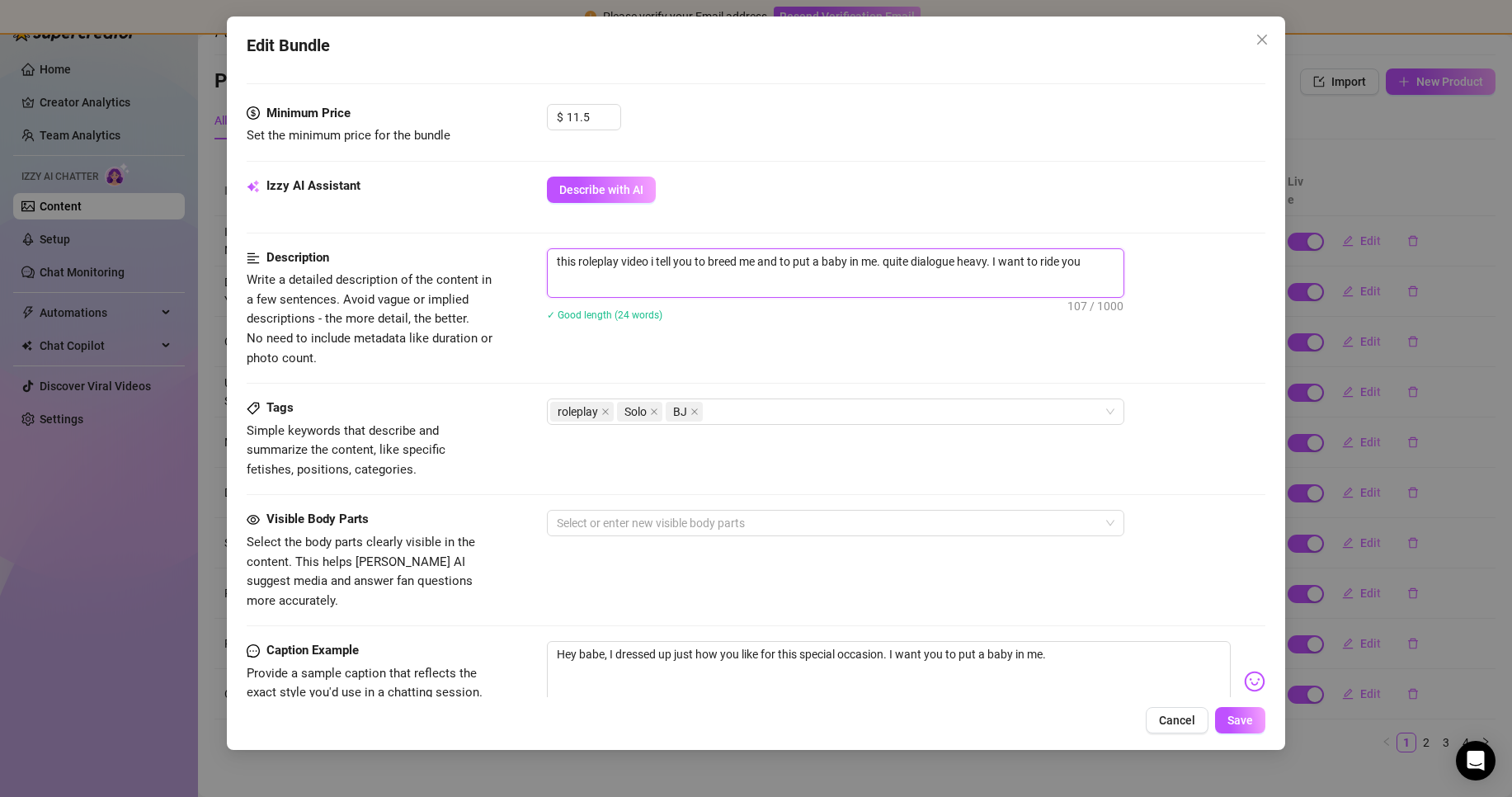
type textarea "this roleplay video i tell you to breed me and to put a baby in me. quite dialo…"
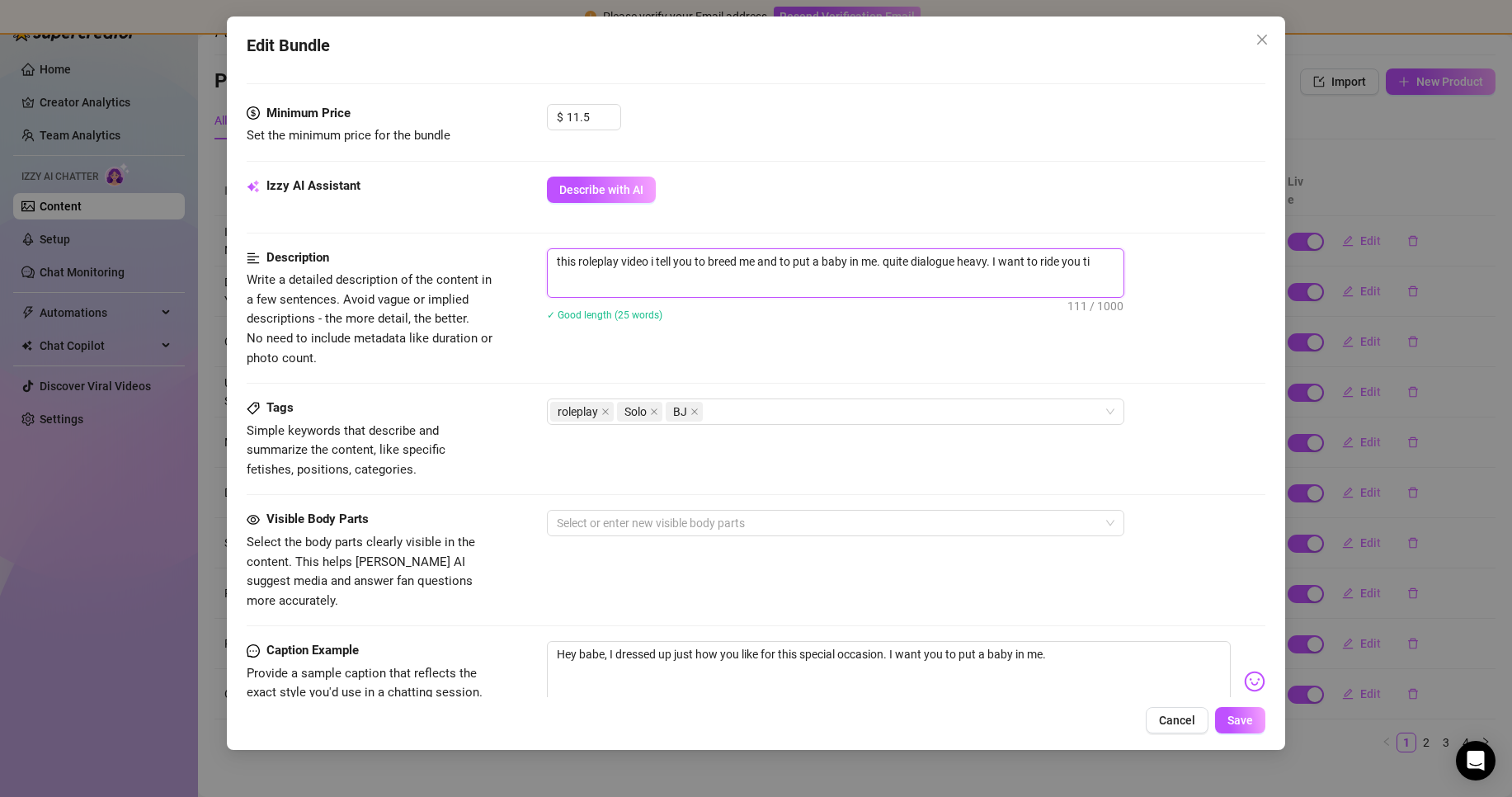
type textarea "this roleplay video i tell you to breed me and to put a baby in me. quite dialo…"
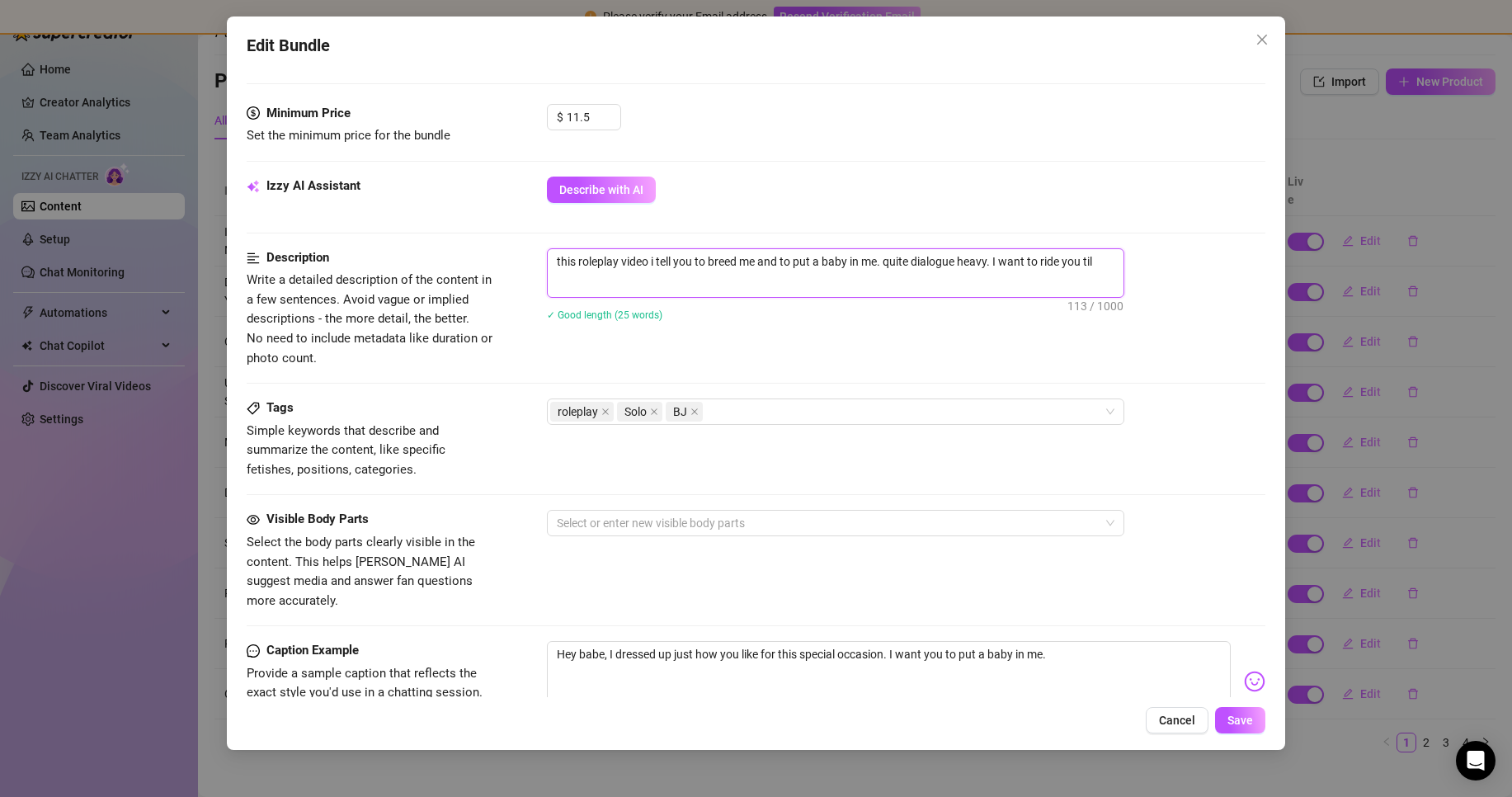
type textarea "this roleplay video i tell you to breed me and to put a baby in me. quite dialo…"
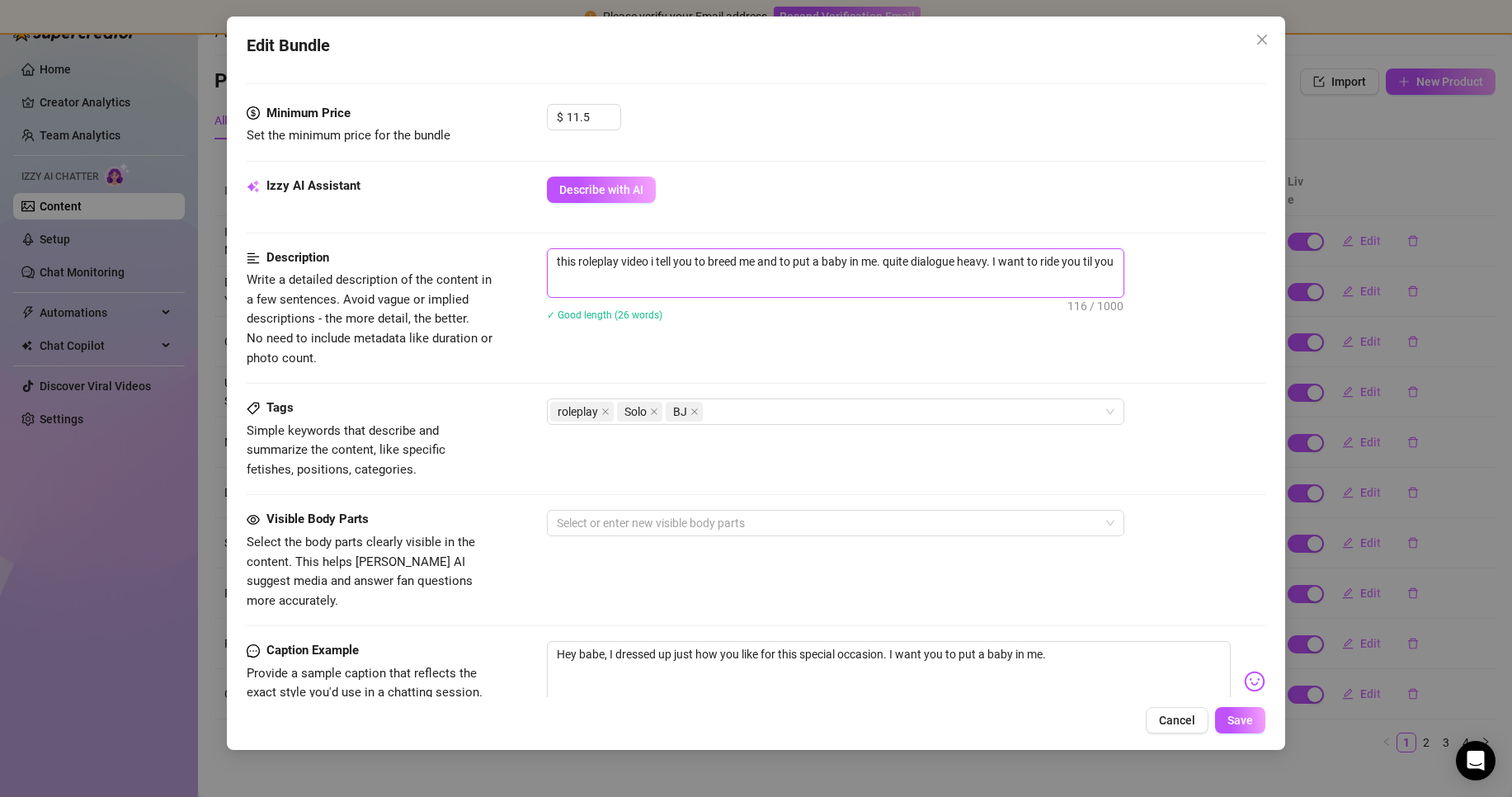
scroll to position [2, 0]
type textarea "this roleplay video i tell you to breed me and to put a baby in me. quite dialo…"
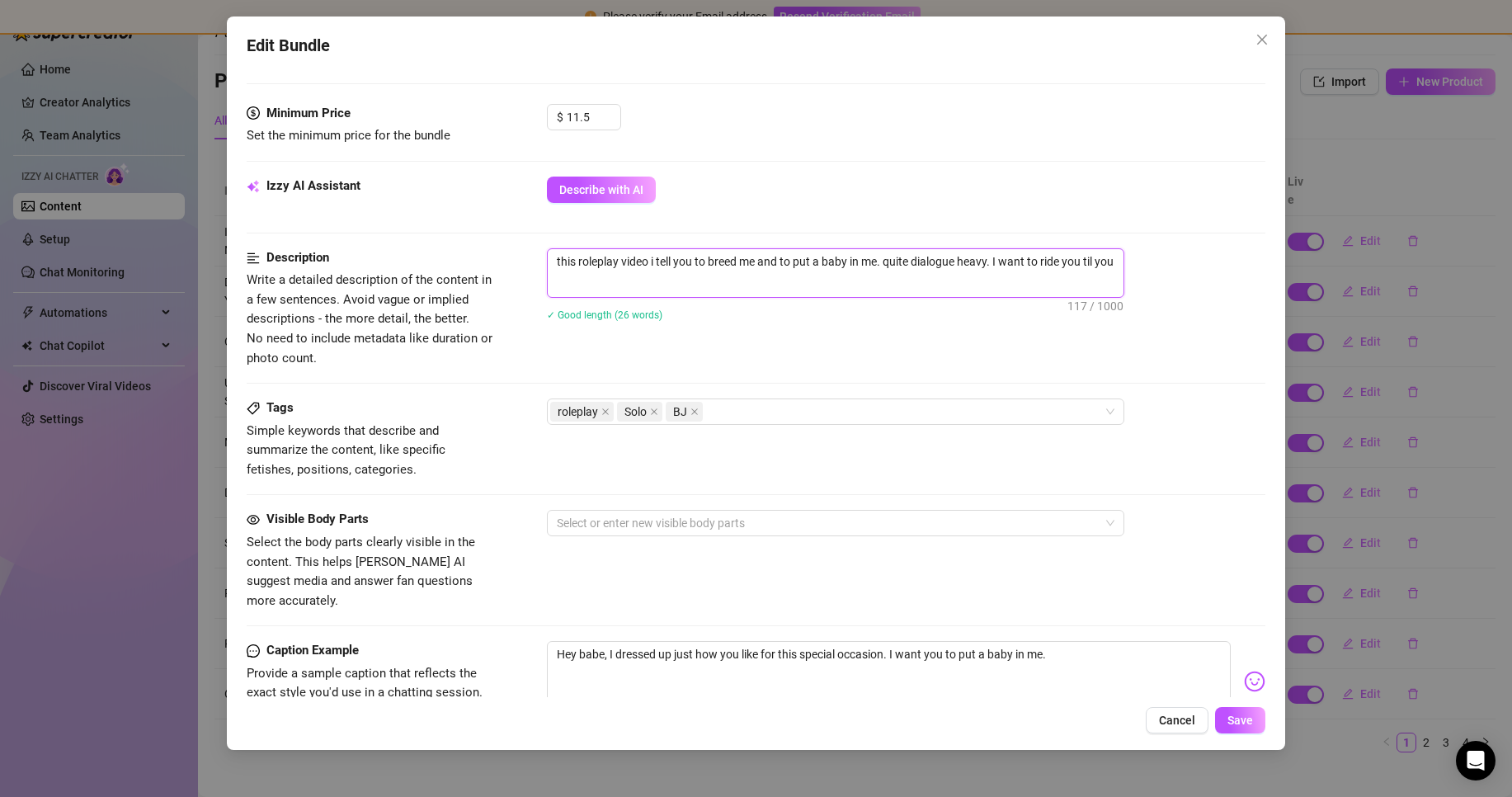
scroll to position [0, 0]
type textarea "this roleplay video i tell you to breed me and to put a baby in me. quite dialo…"
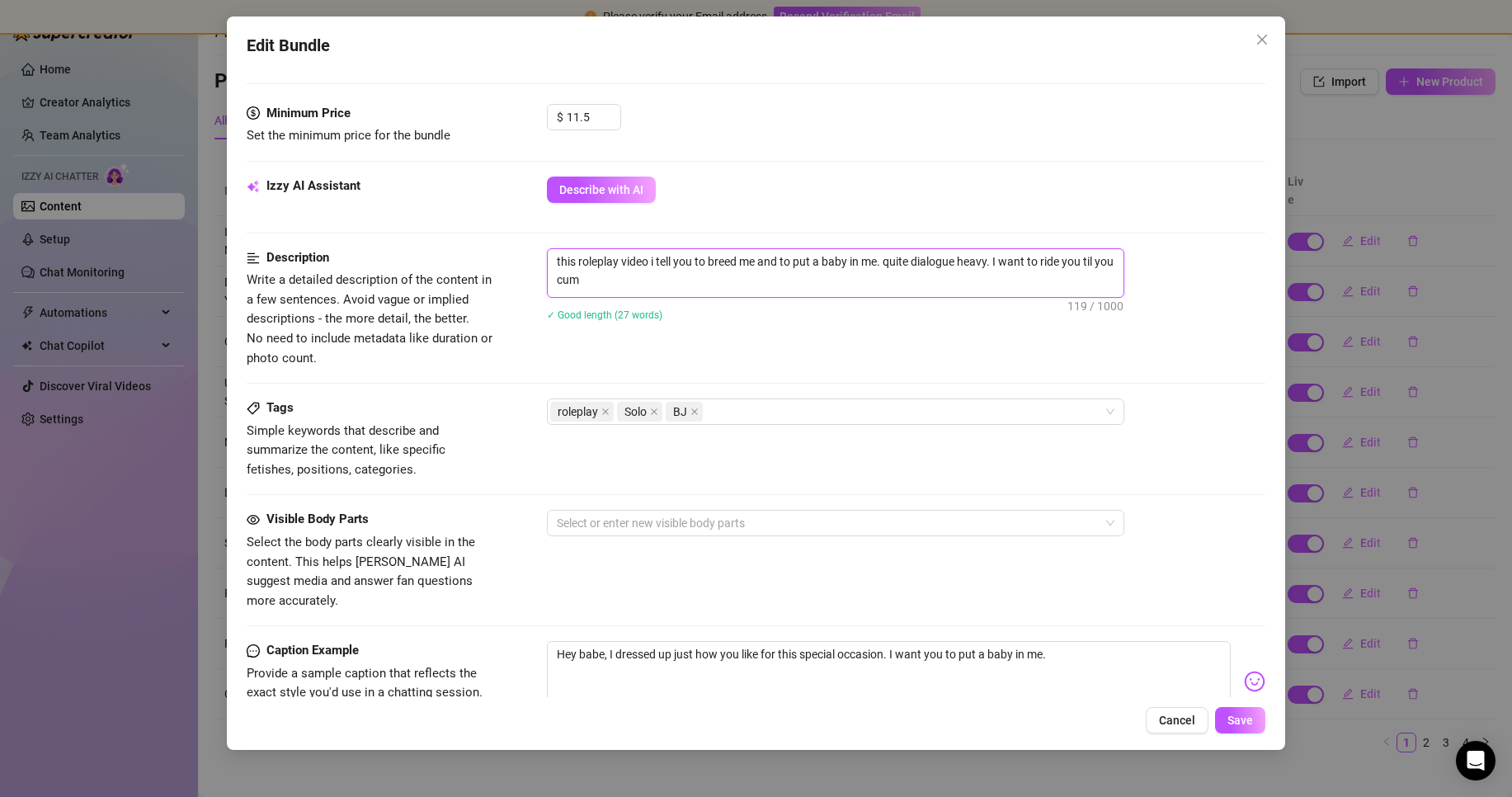
type textarea "this roleplay video i tell you to breed me and to put a baby in me. quite dialo…"
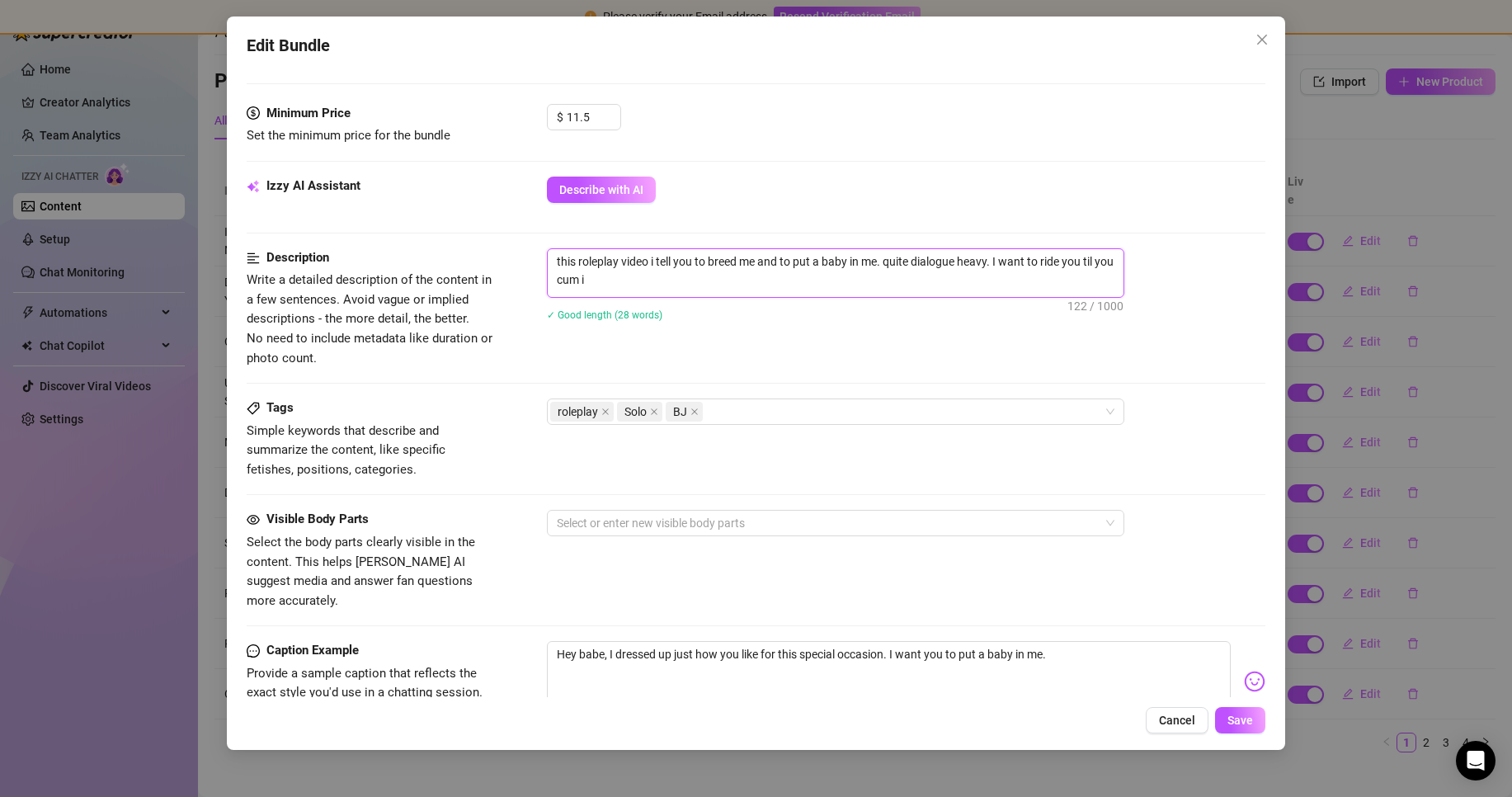
type textarea "this roleplay video i tell you to breed me and to put a baby in me. quite dialo…"
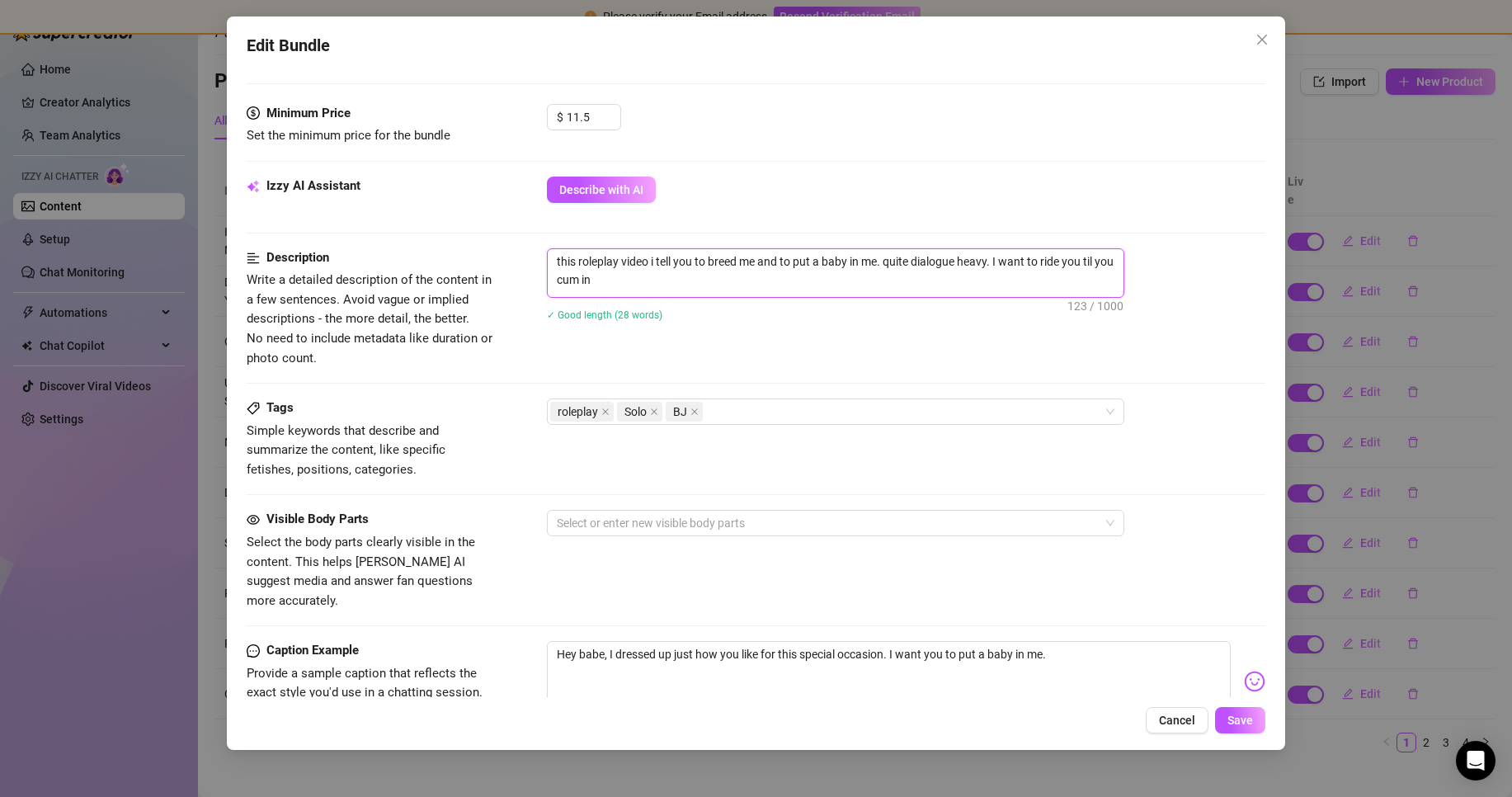
type textarea "this roleplay video i tell you to breed me and to put a baby in me. quite dialo…"
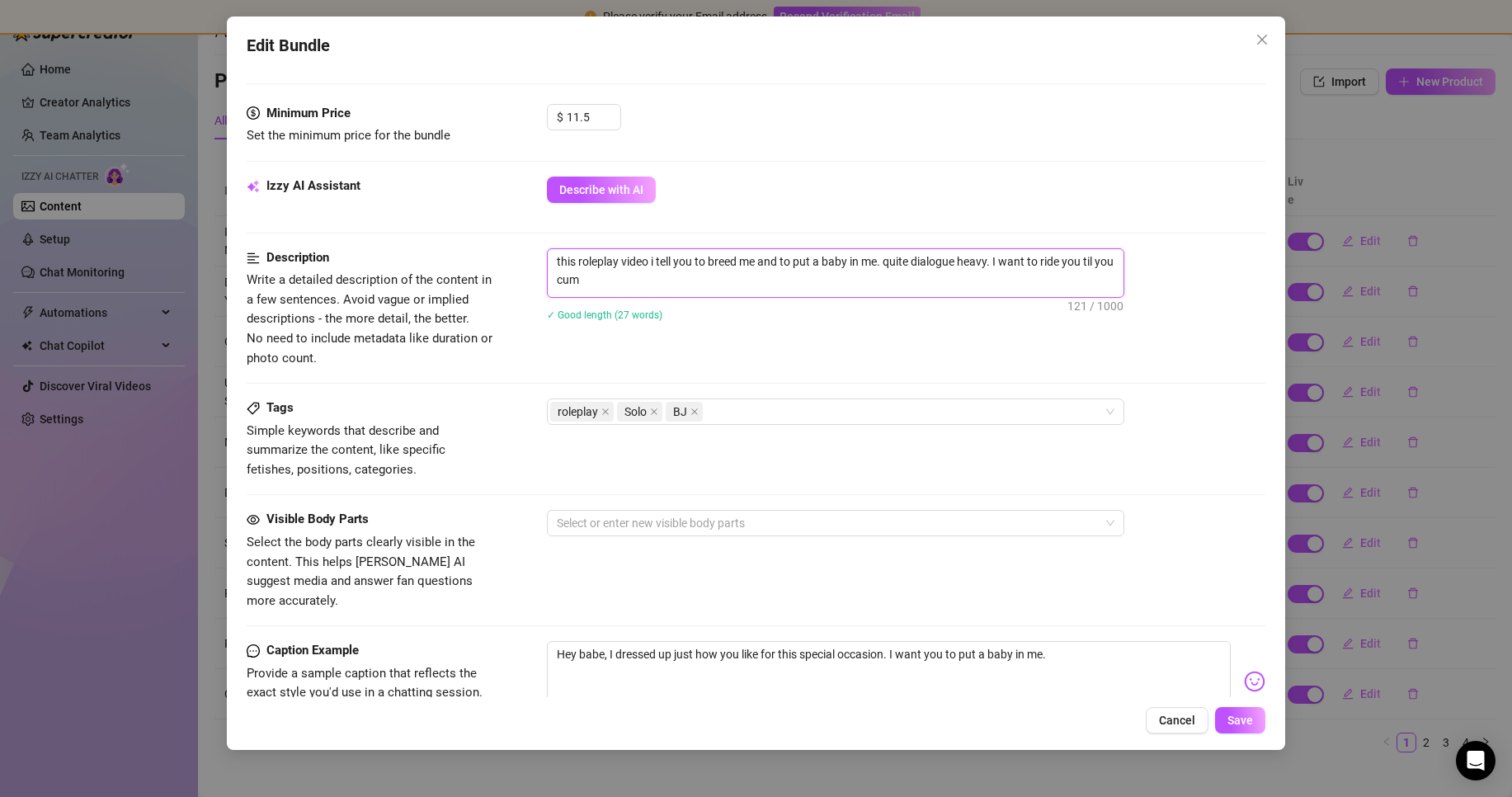
type textarea "this roleplay video i tell you to breed me and to put a baby in me. quite dialo…"
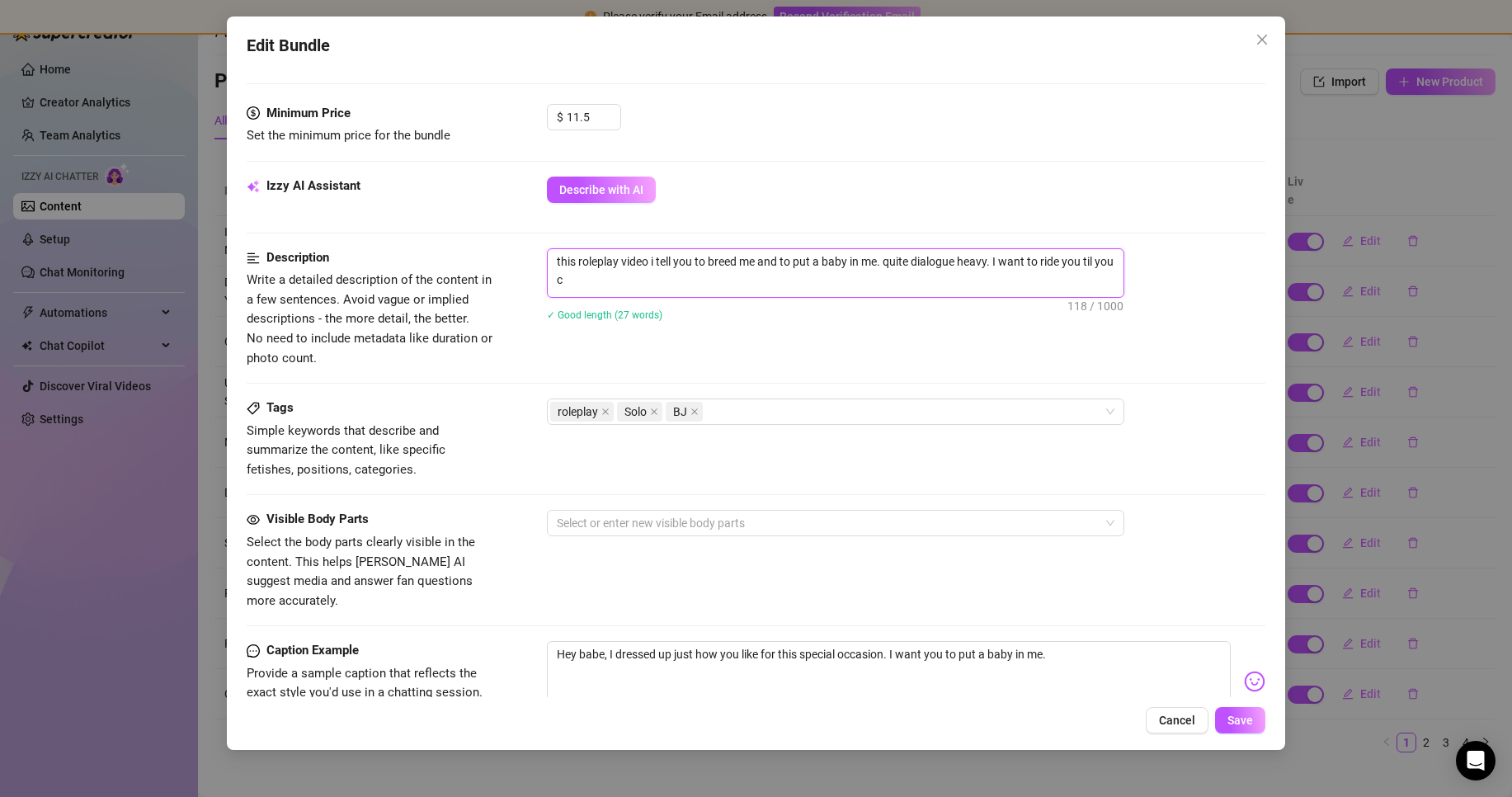
type textarea "this roleplay video i tell you to breed me and to put a baby in me. quite dialo…"
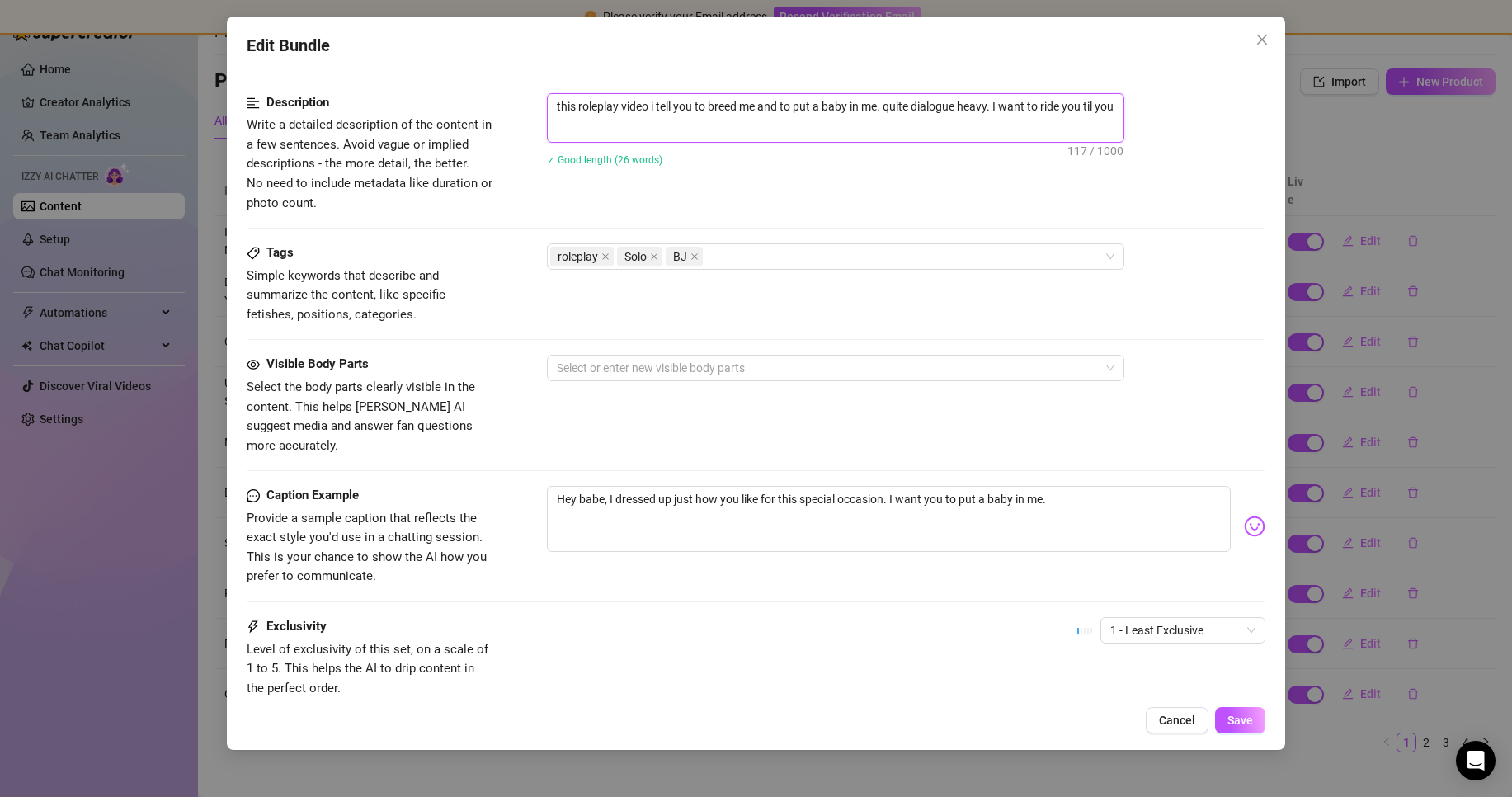
scroll to position [659, 0]
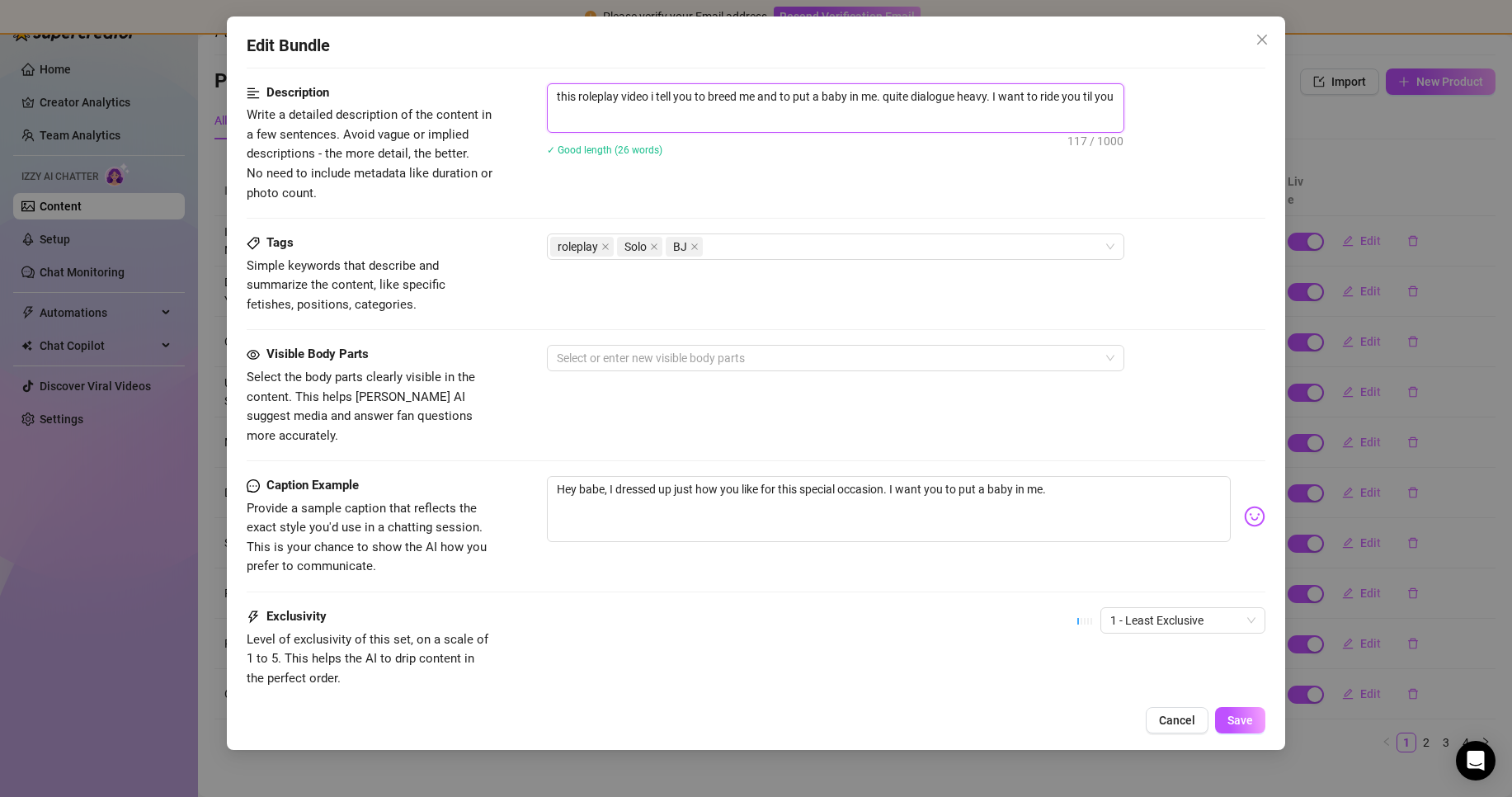
type textarea "this roleplay video i tell you to breed me and to put a baby in me. quite dialo…"
click at [679, 130] on span "this roleplay video i tell you to breed me and to put a baby in me. quite dialo…" at bounding box center [835, 108] width 577 height 50
click at [668, 117] on textarea "this roleplay video i tell you to breed me and to put a baby in me. quite dialo…" at bounding box center [835, 105] width 575 height 43
click at [595, 124] on textarea "this roleplay video i tell you to breed me and to put a baby in me. quite dialo…" at bounding box center [835, 105] width 575 height 43
type textarea "this roleplay video i tell you to breed me and to put a baby in me. quite dialo…"
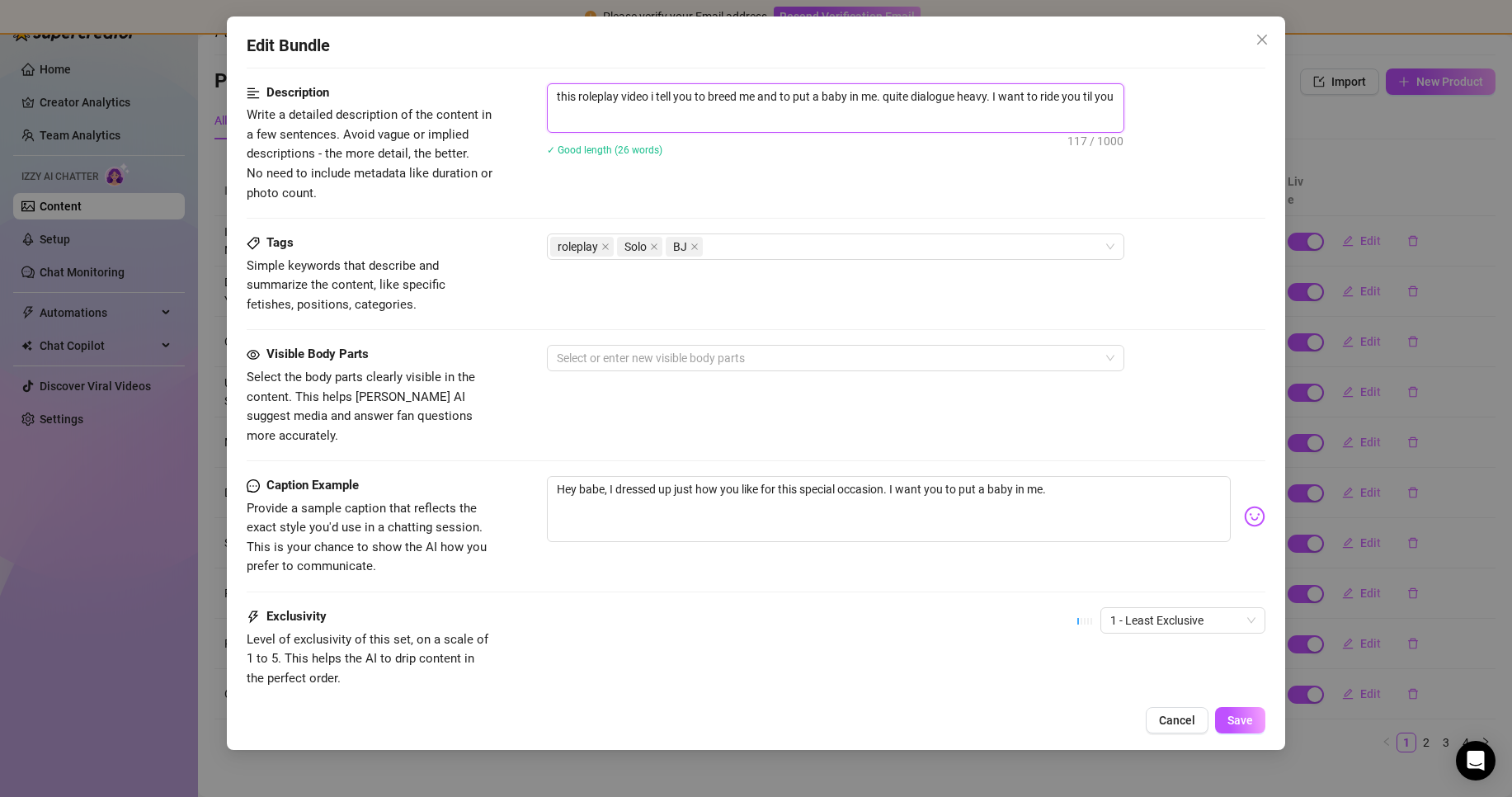
type textarea "this roleplay video i tell you to breed me and to put a baby in me. quite dialo…"
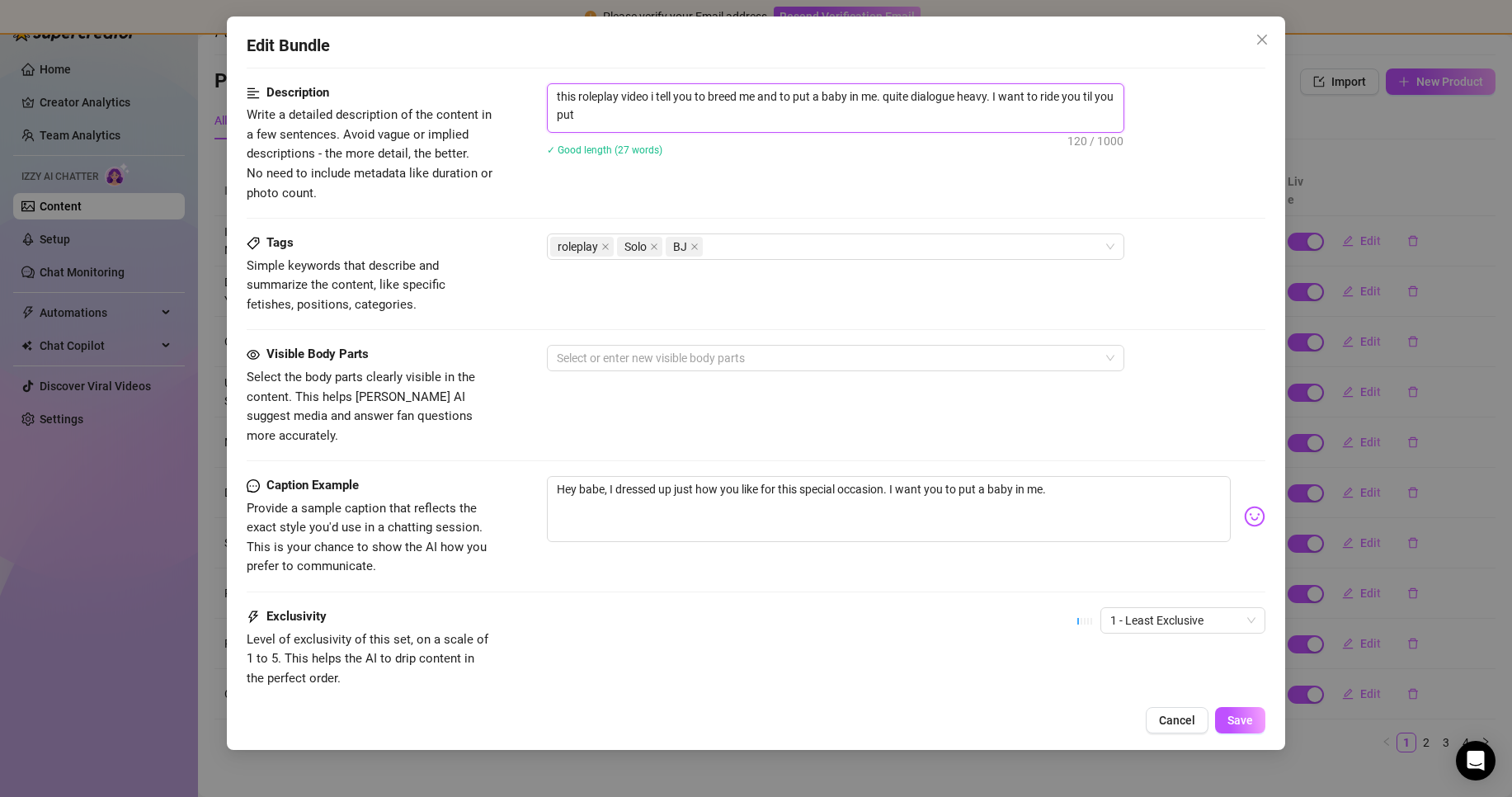
type textarea "this roleplay video i tell you to breed me and to put a baby in me. quite dialo…"
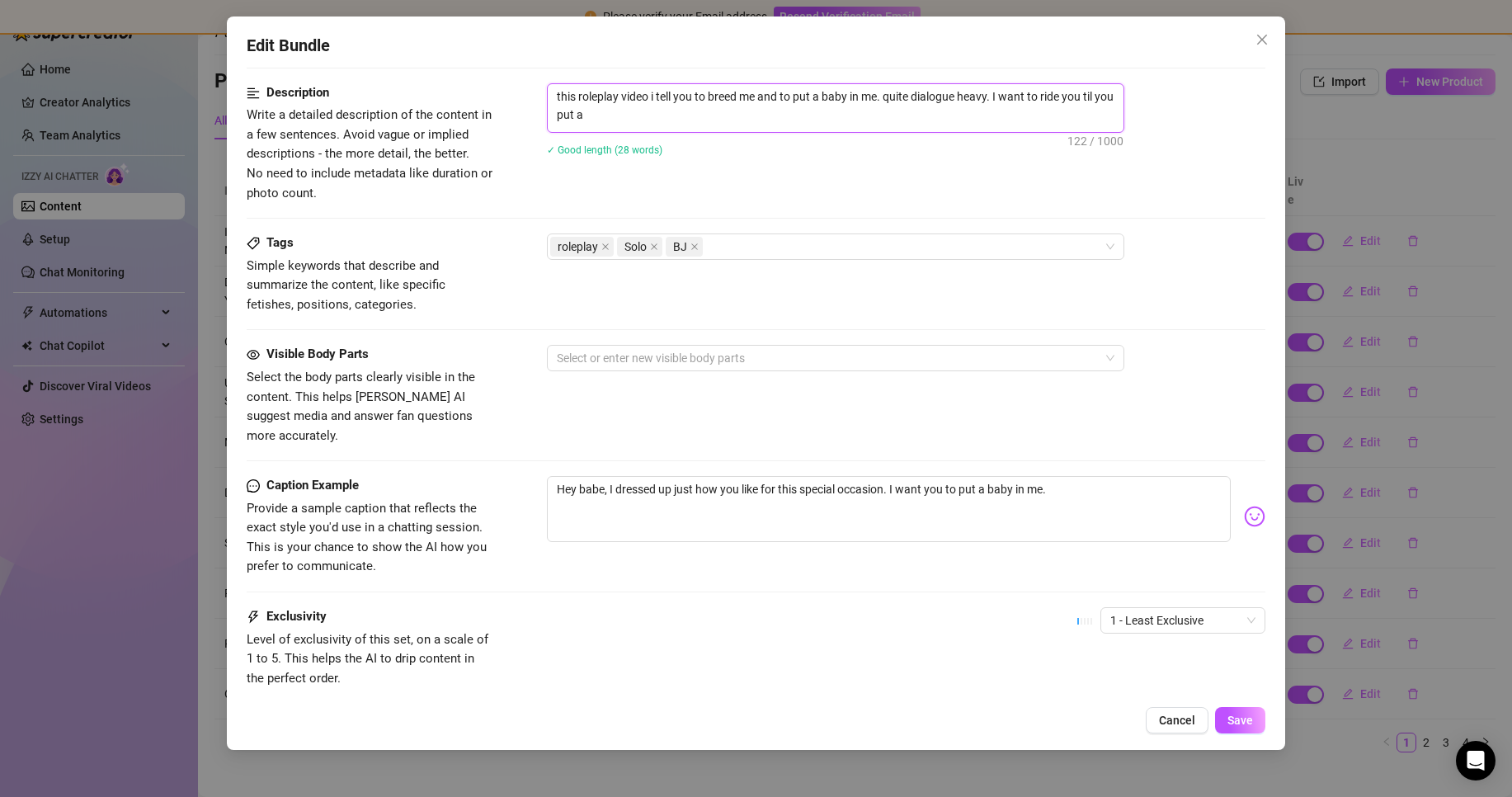
type textarea "this roleplay video i tell you to breed me and to put a baby in me. quite dialo…"
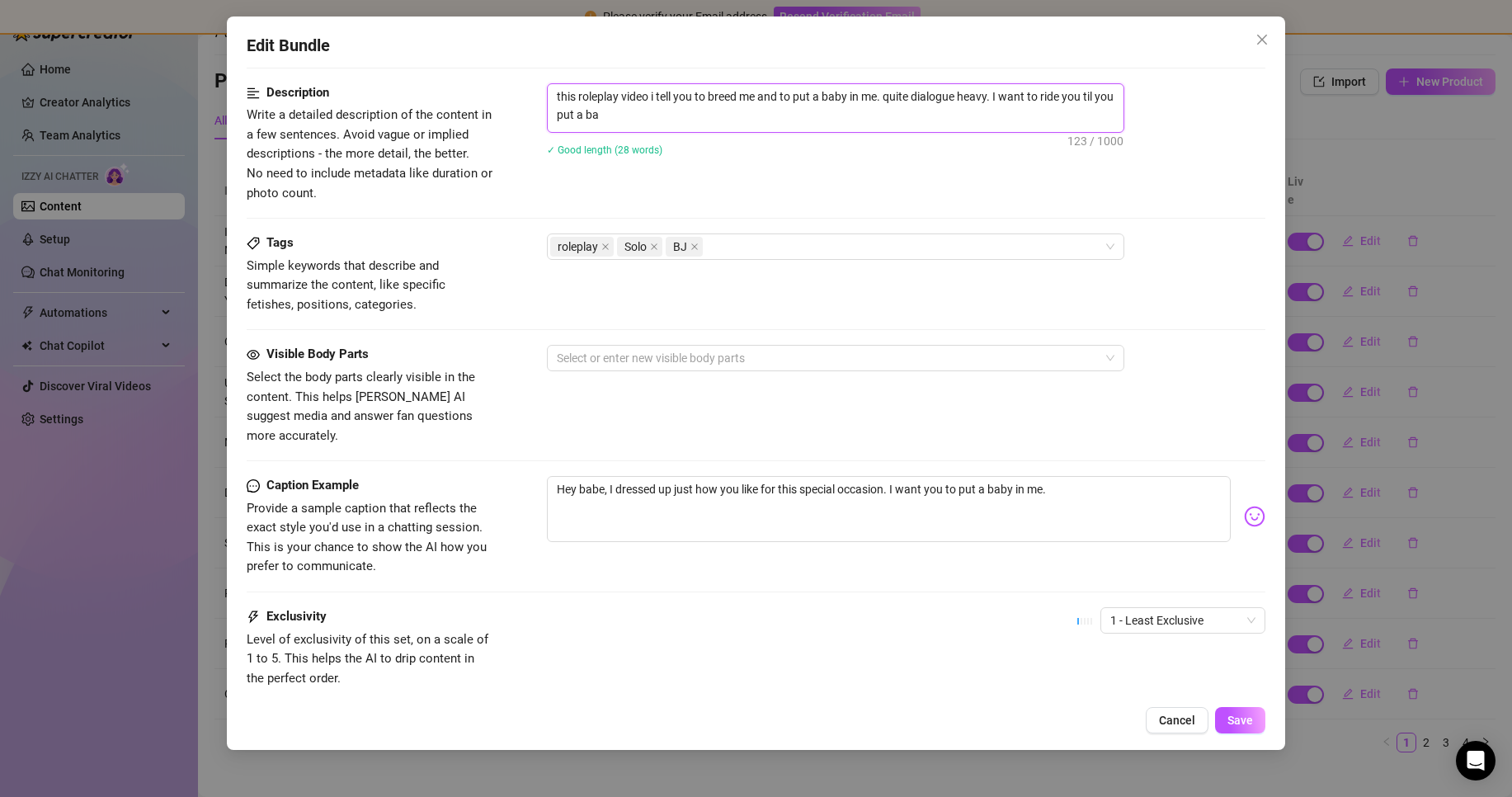
type textarea "this roleplay video i tell you to breed me and to put a baby in me. quite dialo…"
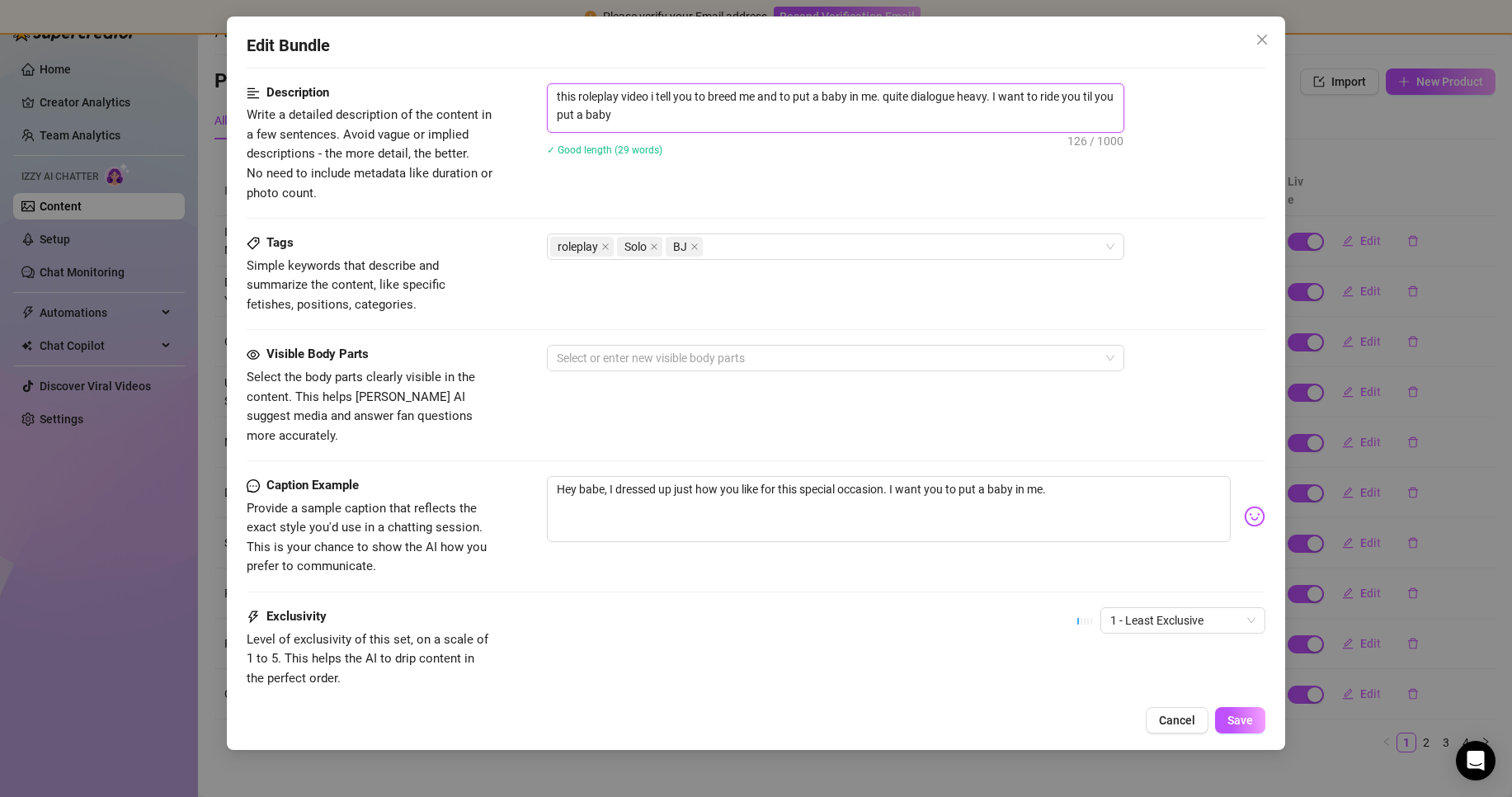
type textarea "this roleplay video i tell you to breed me and to put a baby in me. quite dialo…"
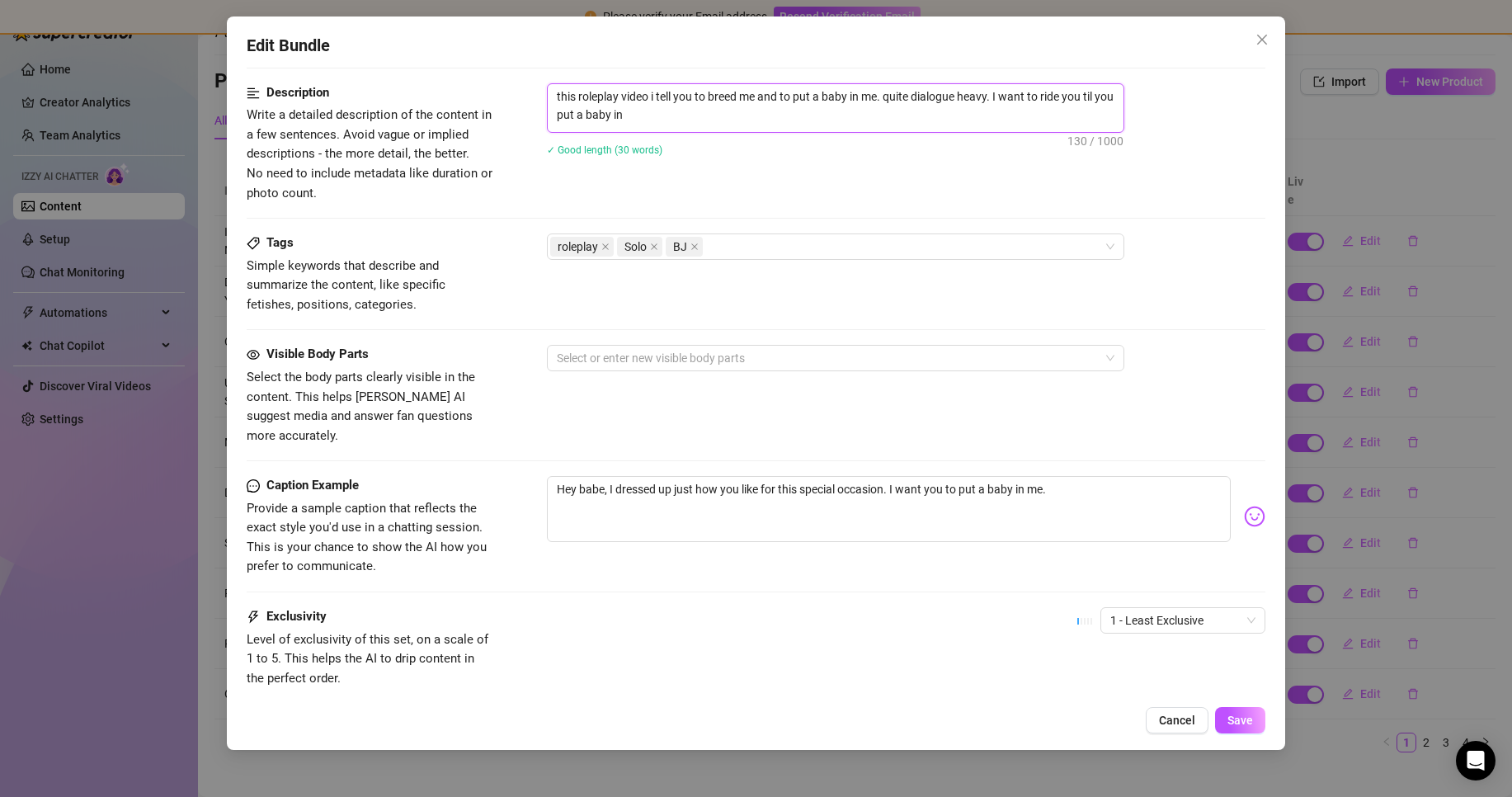
type textarea "this roleplay video i tell you to breed me and to put a baby in me. quite dialo…"
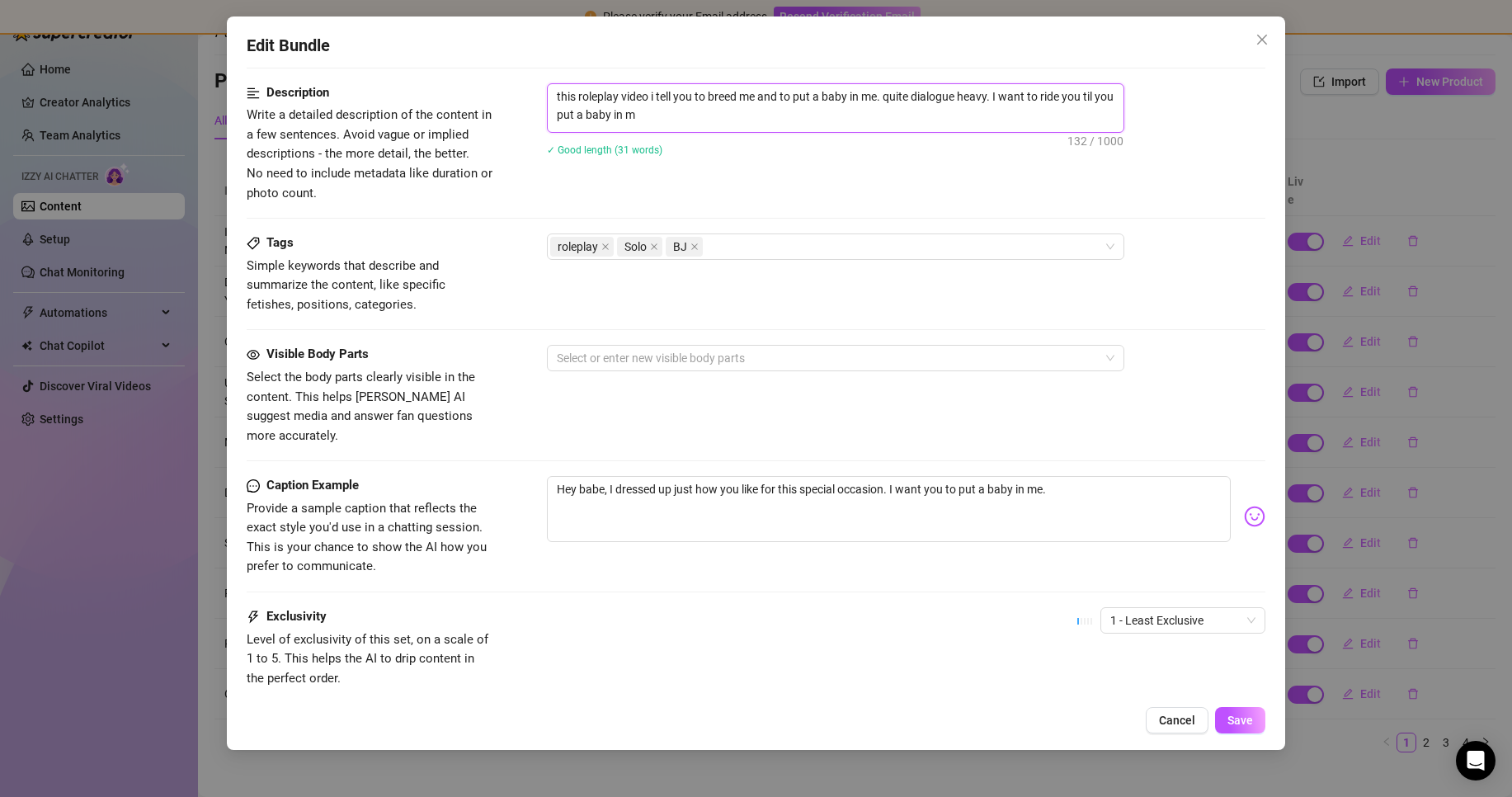
type textarea "this roleplay video i tell you to breed me and to put a baby in me. quite dialo…"
click at [1254, 726] on button "Save" at bounding box center [1241, 719] width 51 height 26
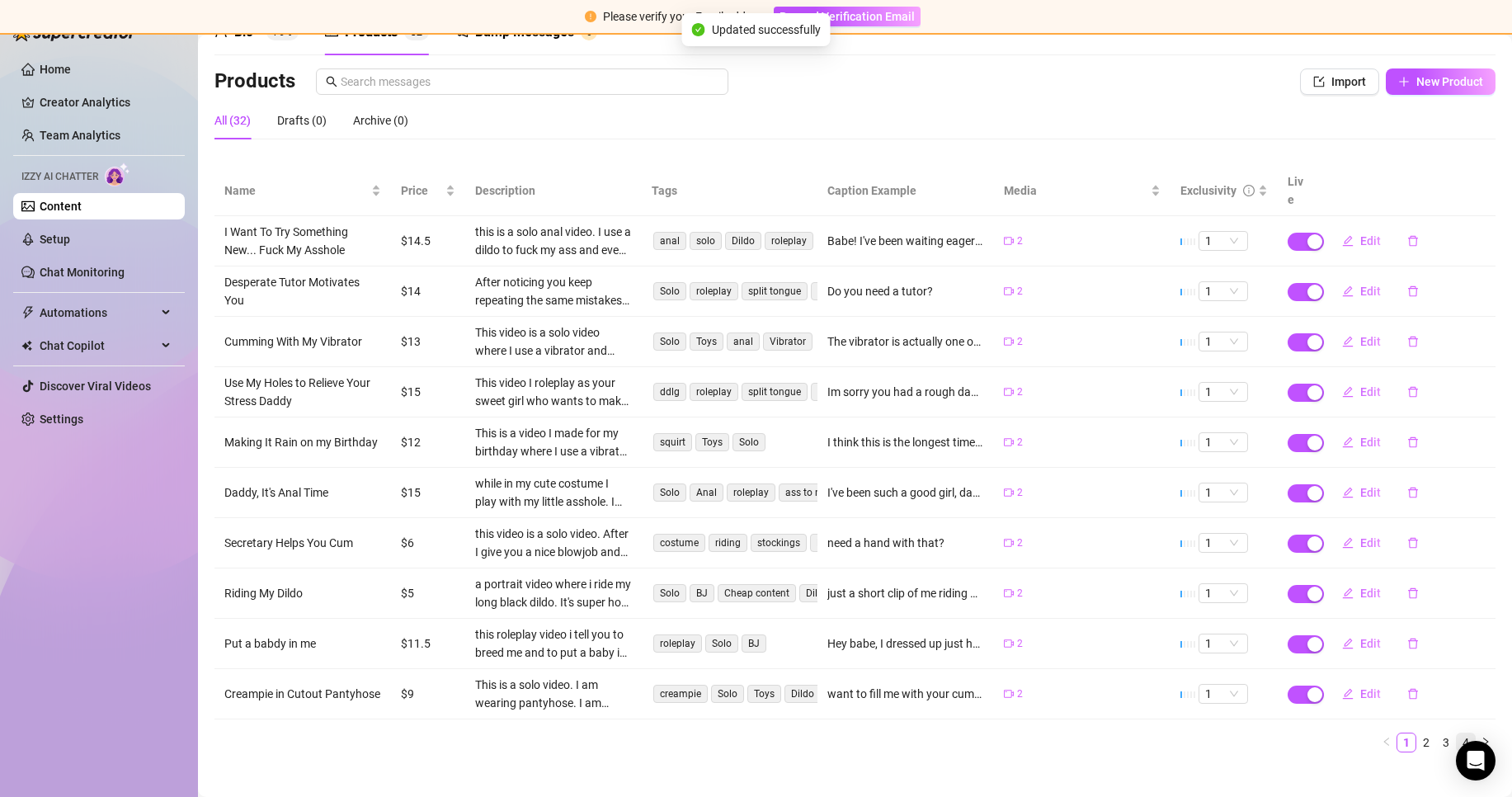
click at [1457, 733] on link "4" at bounding box center [1466, 742] width 18 height 18
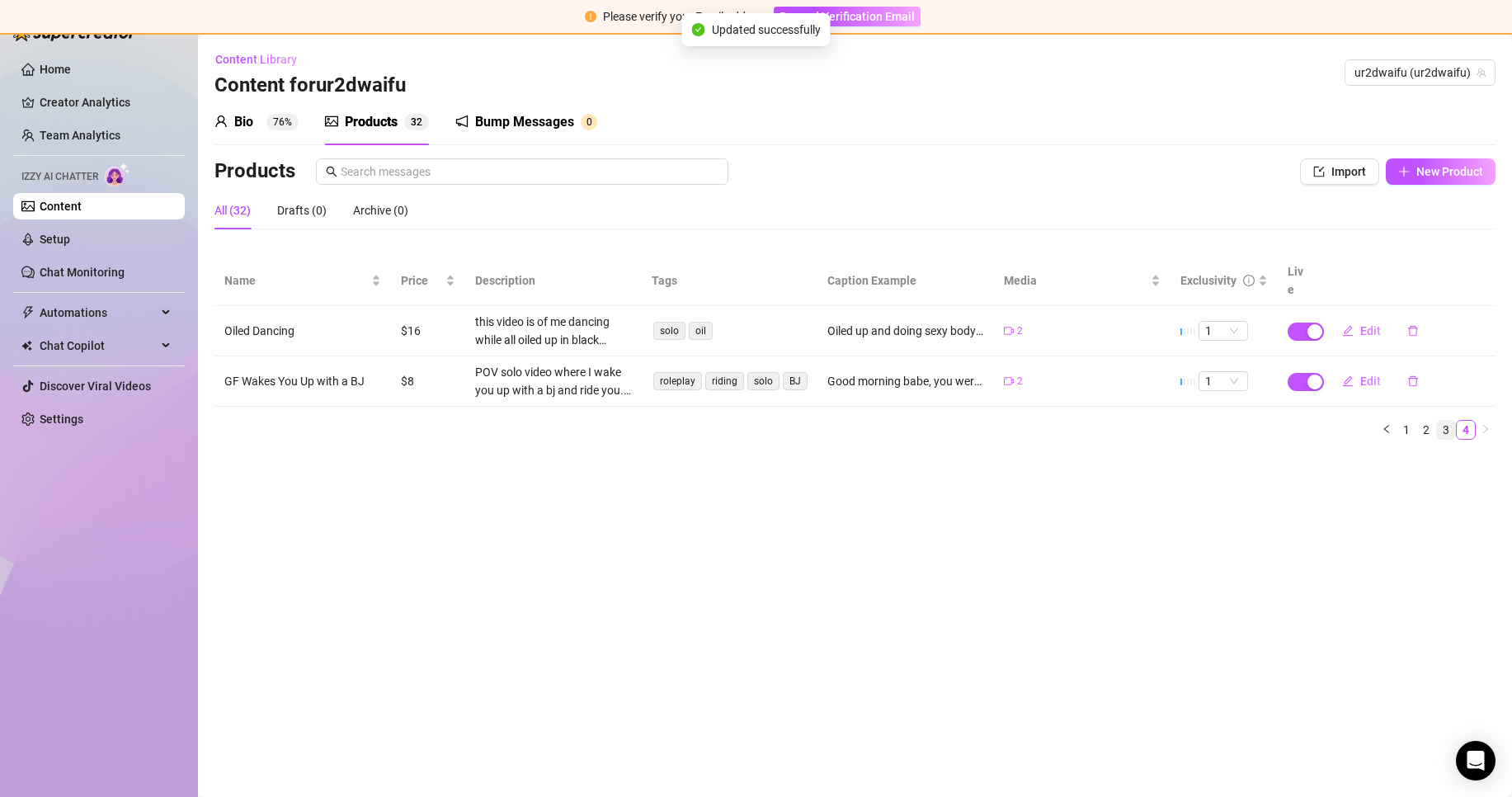
click at [1443, 421] on link "3" at bounding box center [1446, 430] width 18 height 18
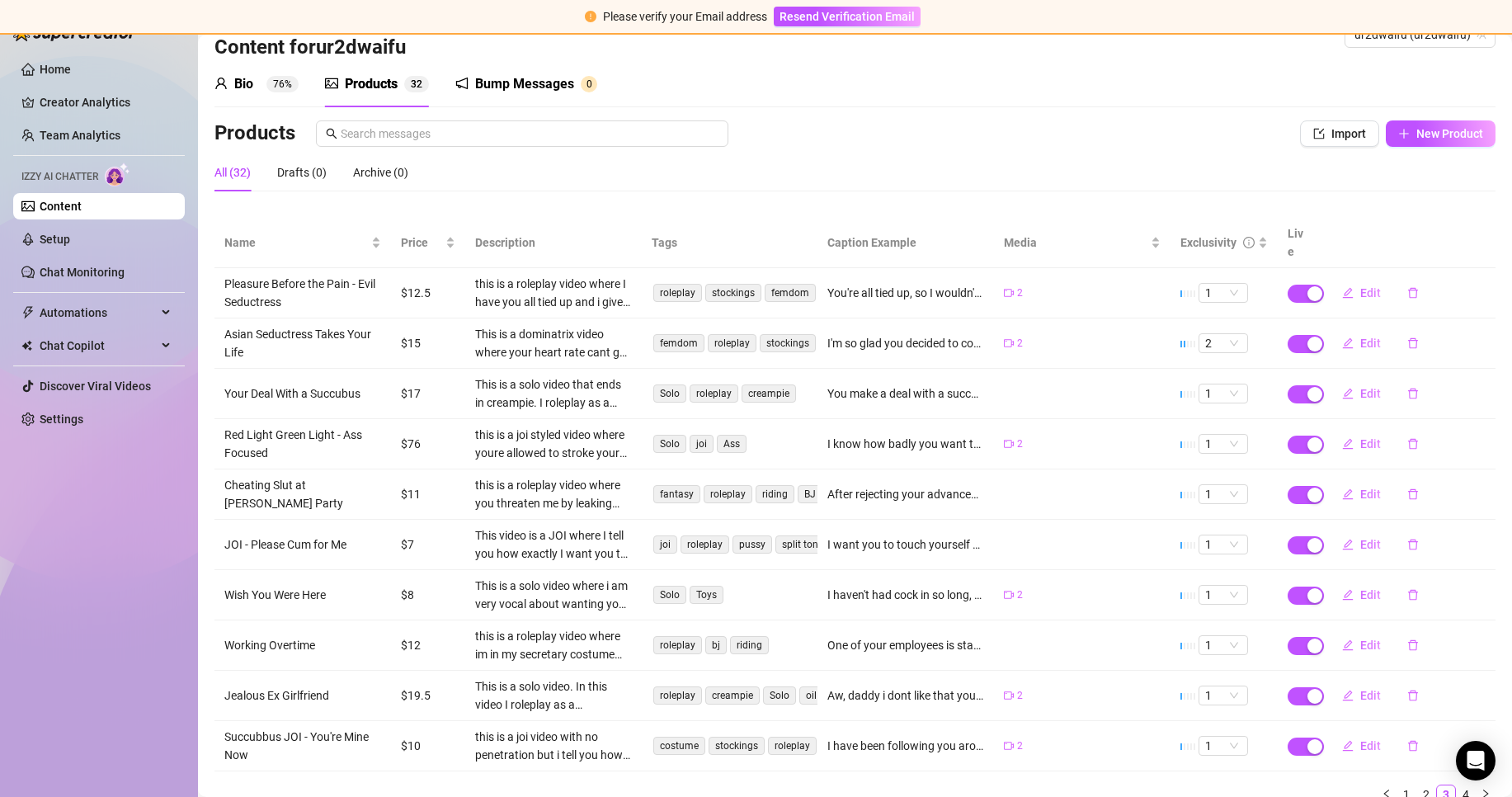
scroll to position [90, 0]
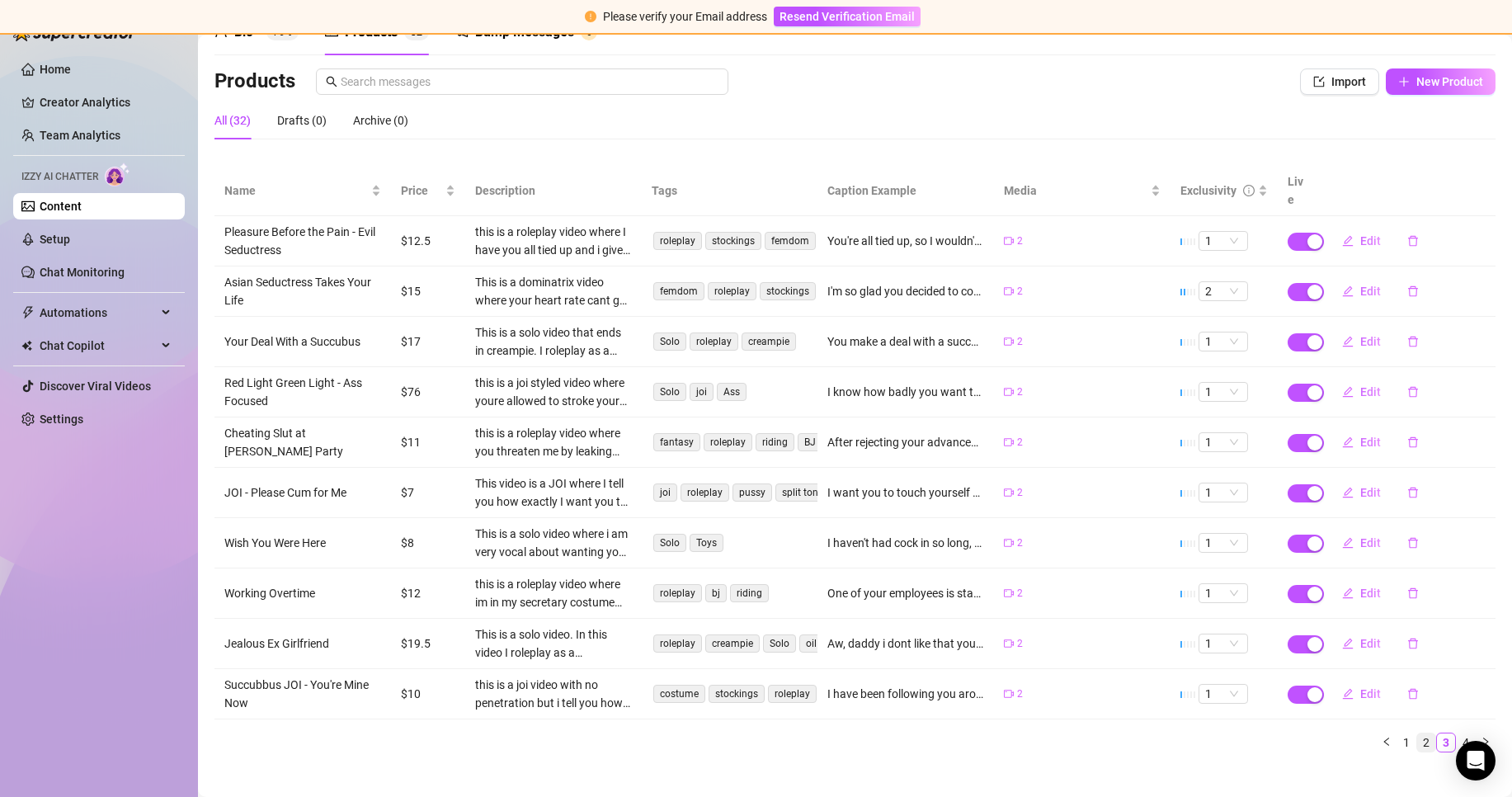
click at [1417, 733] on link "2" at bounding box center [1426, 742] width 18 height 18
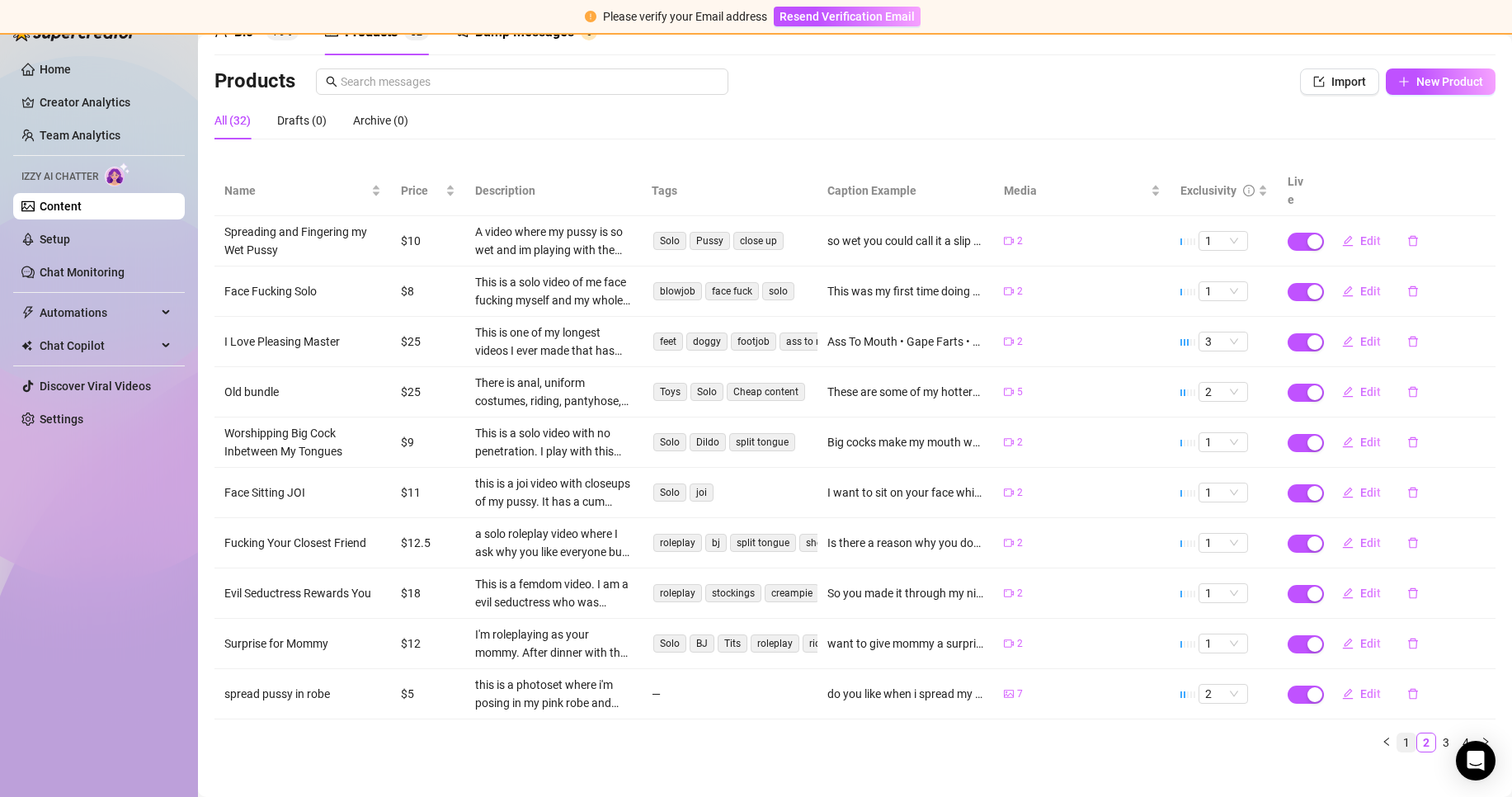
click at [1397, 733] on link "1" at bounding box center [1406, 742] width 18 height 18
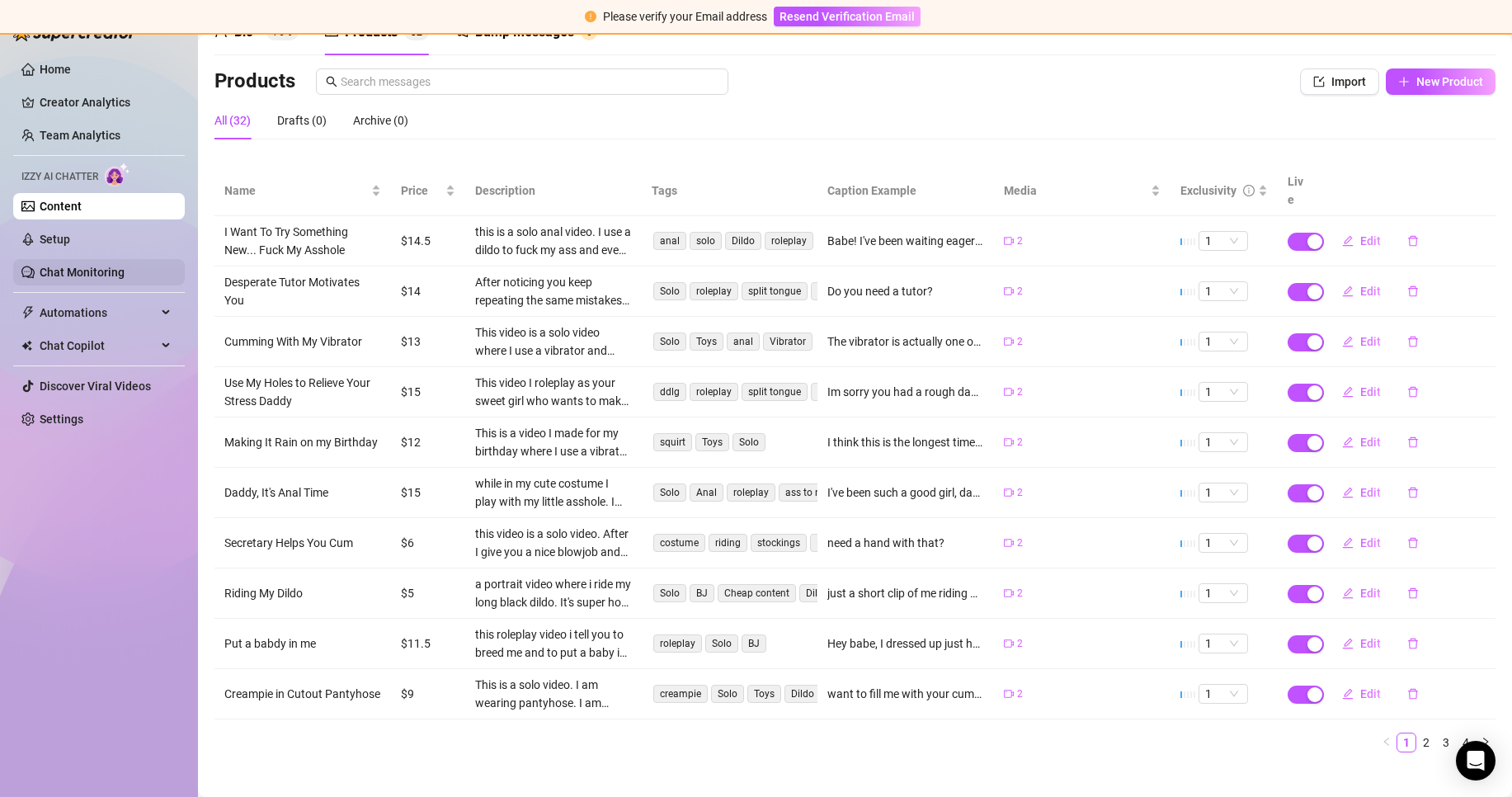
click at [125, 266] on link "Chat Monitoring" at bounding box center [82, 272] width 85 height 14
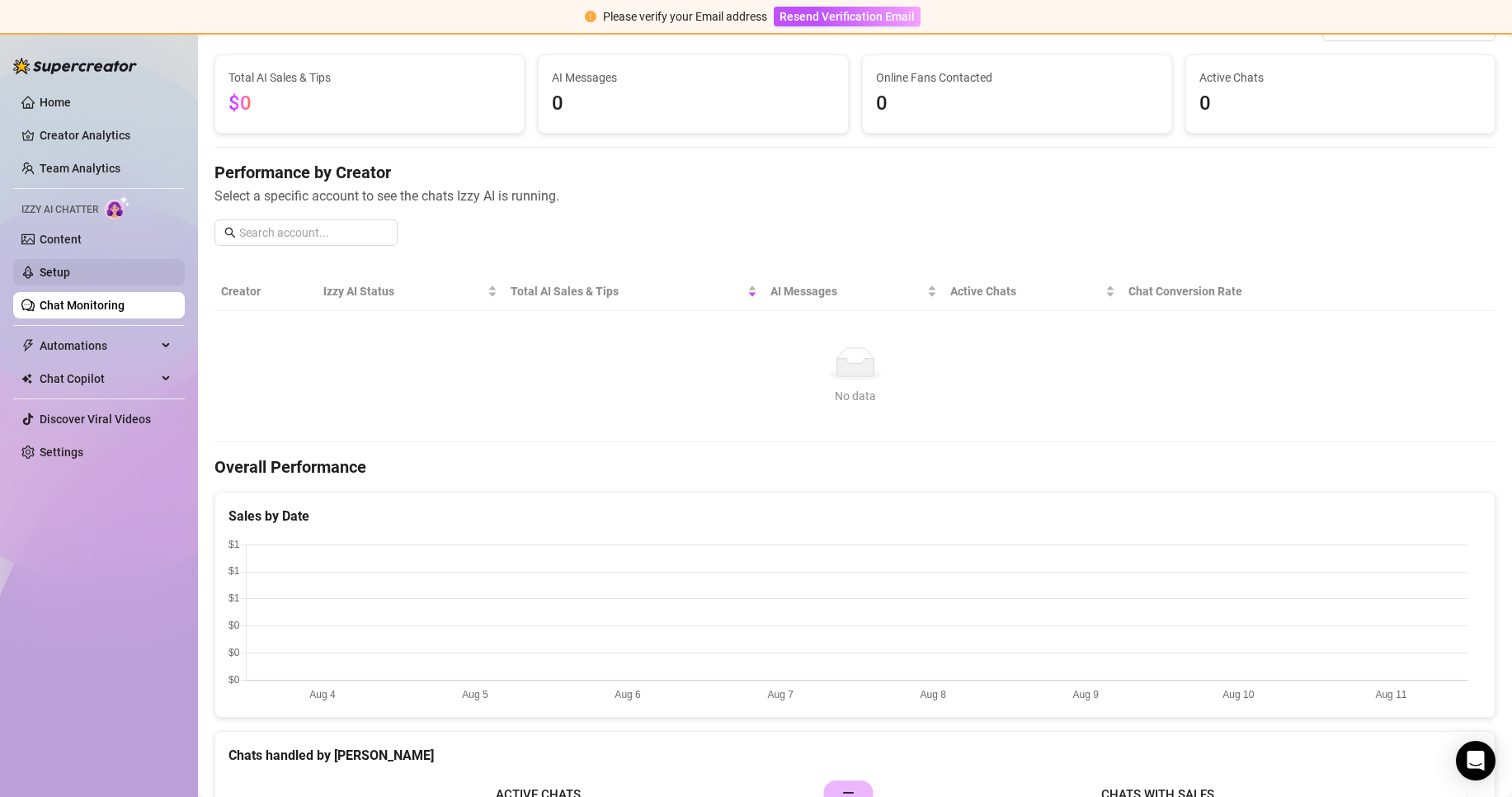
click at [70, 275] on link "Setup" at bounding box center [55, 272] width 31 height 14
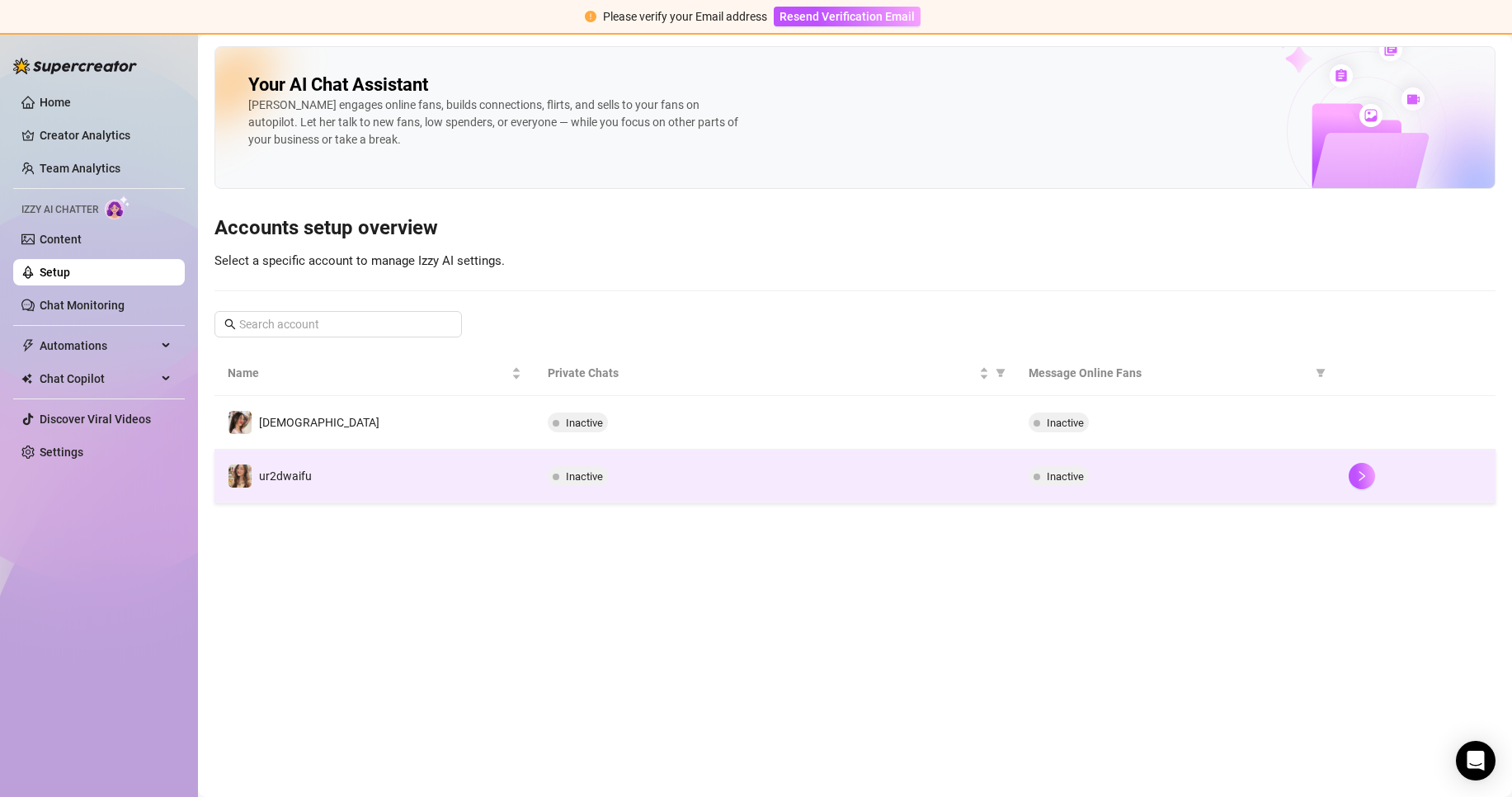
click at [620, 475] on div "Inactive" at bounding box center [774, 476] width 453 height 20
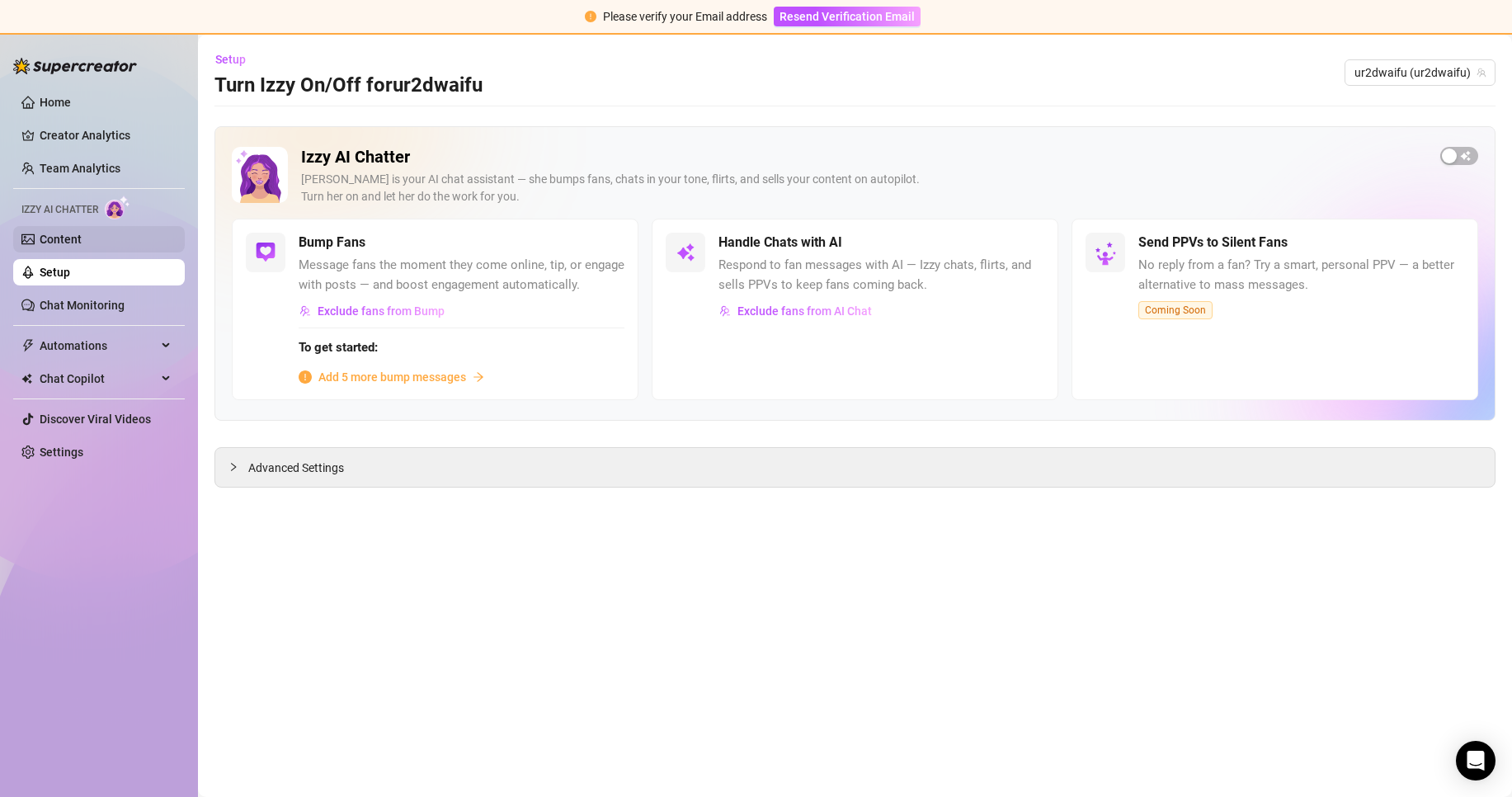
click at [81, 246] on link "Content" at bounding box center [61, 239] width 42 height 14
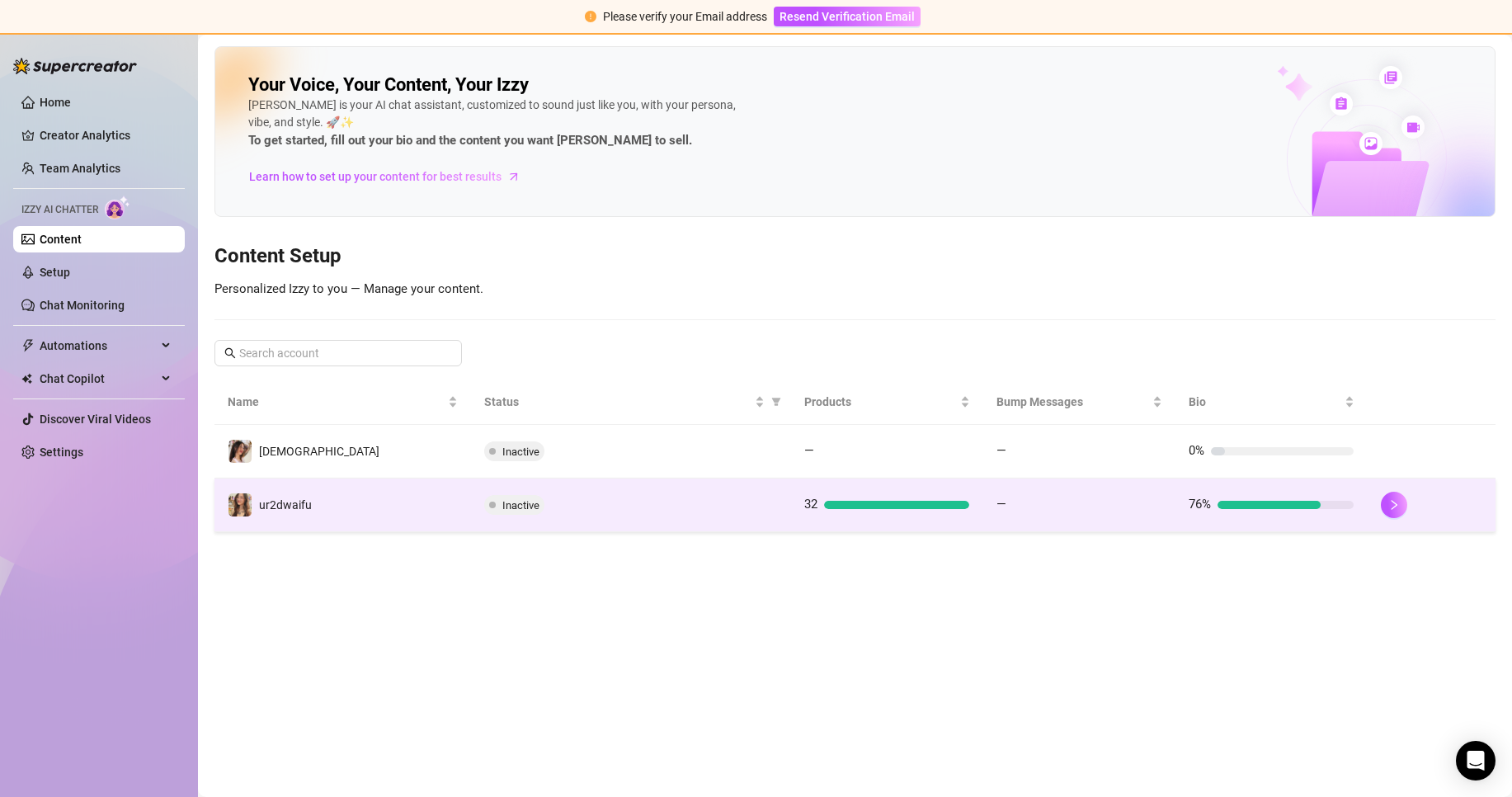
click at [687, 517] on td "Inactive" at bounding box center [632, 505] width 320 height 53
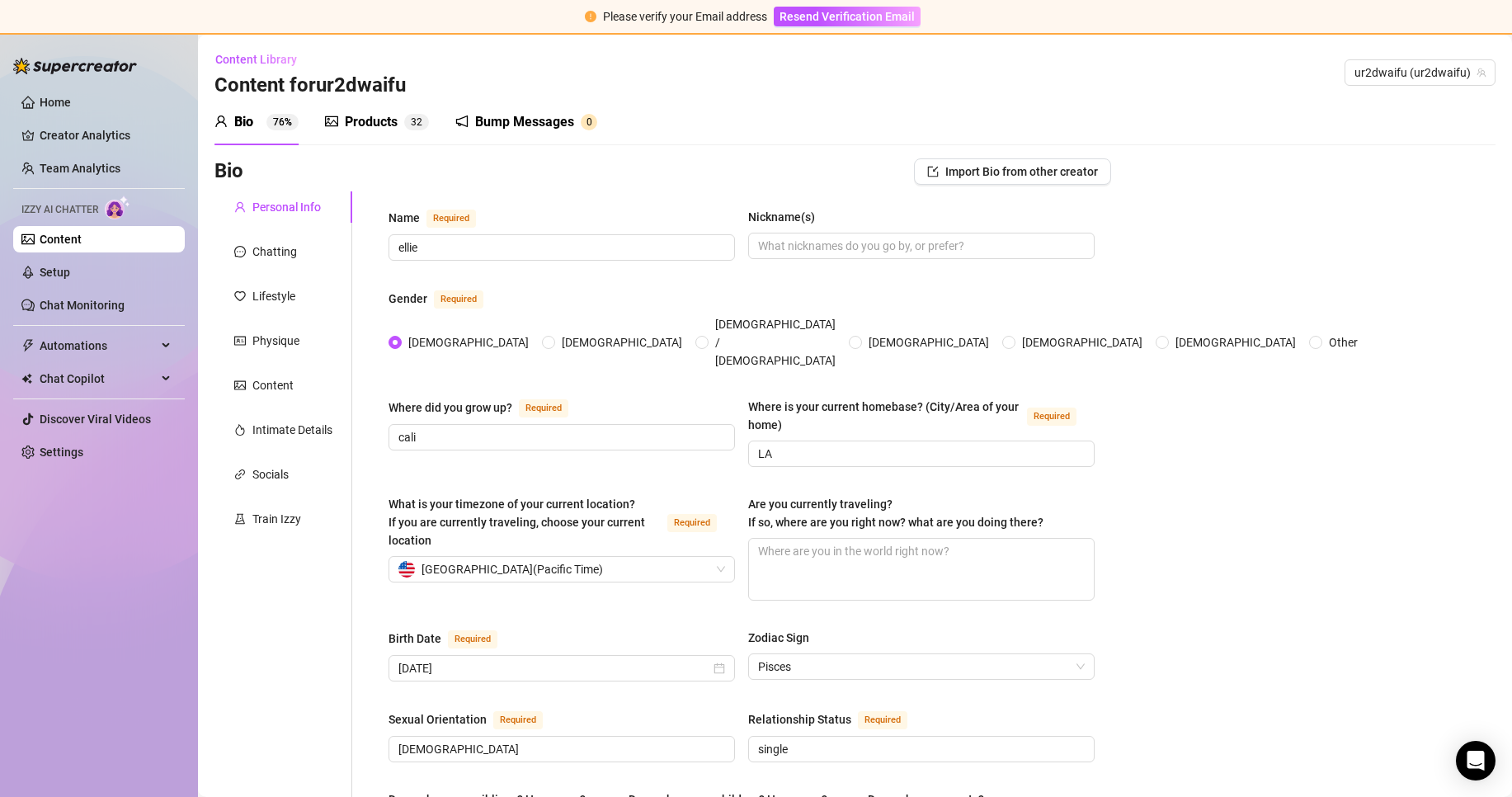
click at [81, 244] on link "Content" at bounding box center [61, 239] width 42 height 14
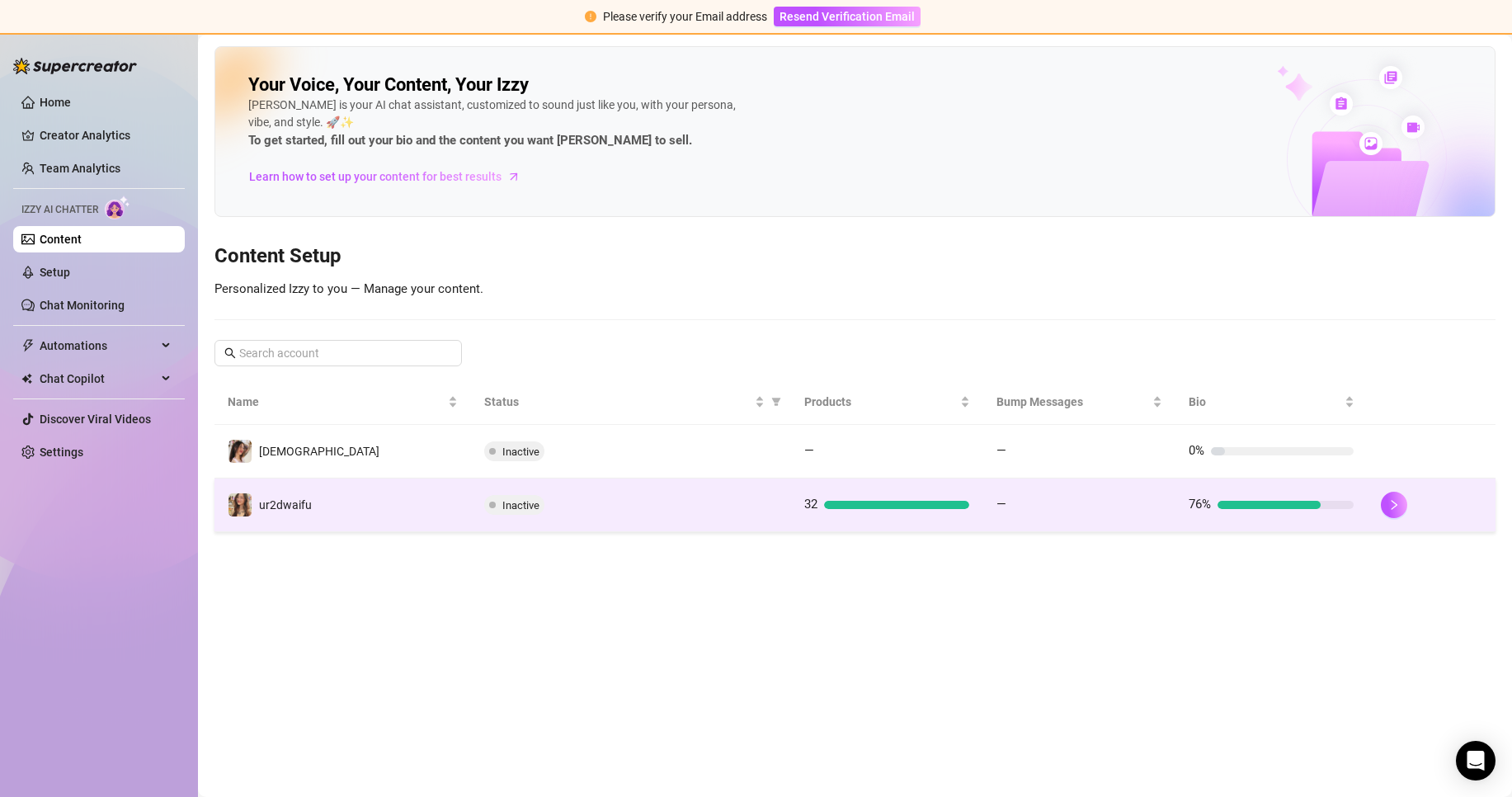
click at [1105, 527] on td "—" at bounding box center [1079, 505] width 192 height 53
